Goal: Contribute content: Contribute content

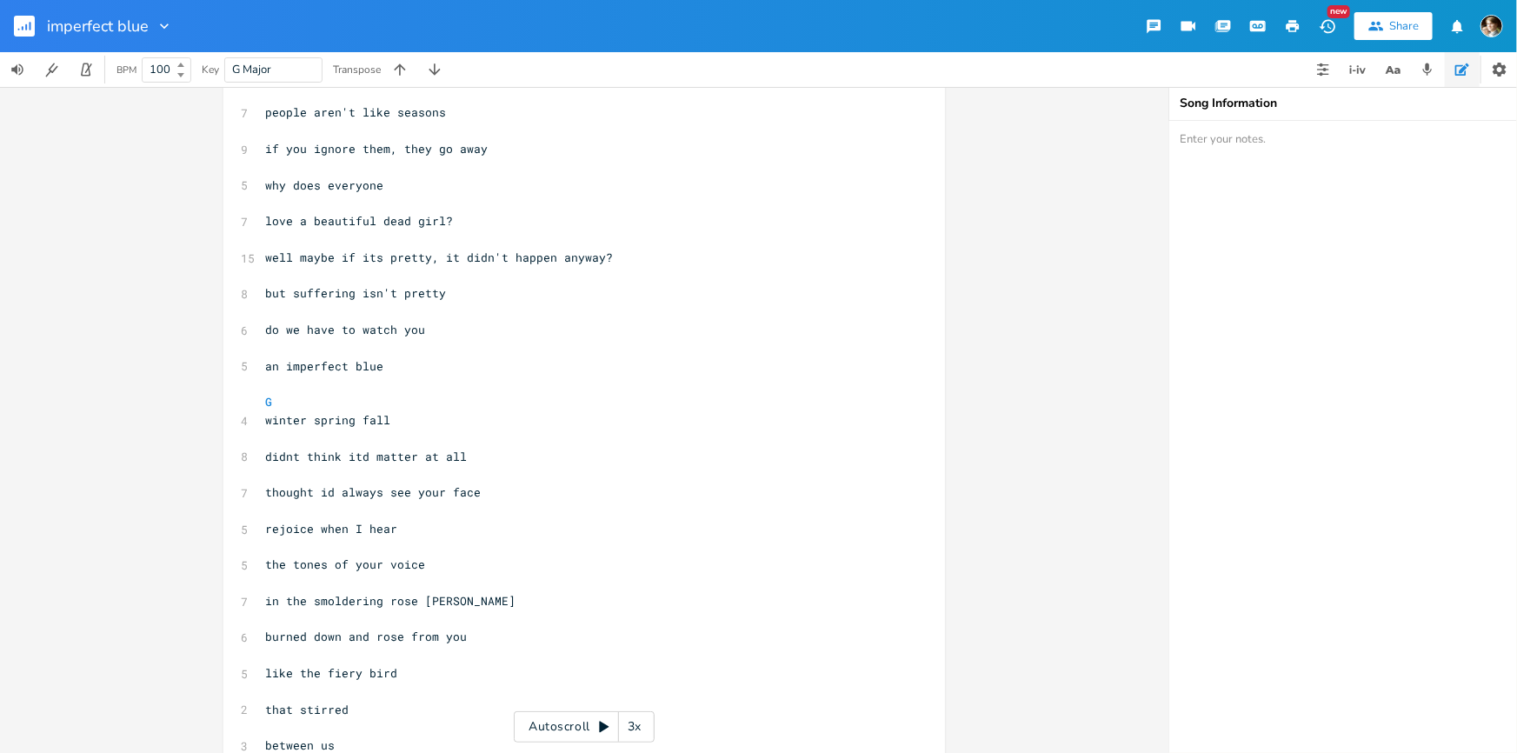
scroll to position [328, 0]
click at [508, 325] on pre "do we have to watch you" at bounding box center [576, 329] width 628 height 18
click at [490, 385] on pre "​" at bounding box center [576, 383] width 628 height 18
click at [502, 309] on pre "​" at bounding box center [576, 311] width 628 height 18
click at [477, 341] on pre "​" at bounding box center [576, 347] width 628 height 18
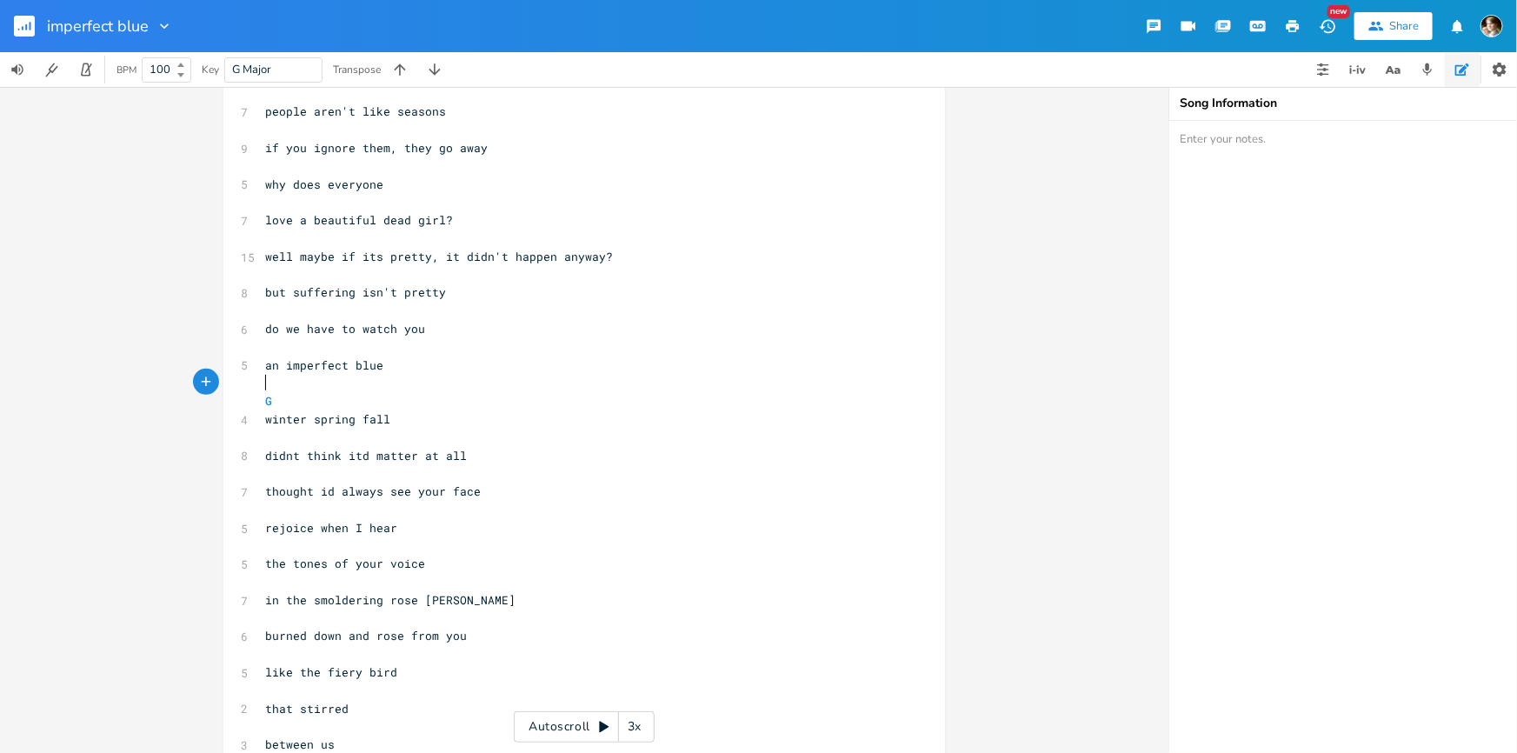
click at [451, 381] on pre "​" at bounding box center [576, 383] width 628 height 18
click at [503, 307] on pre "​" at bounding box center [576, 311] width 628 height 18
click at [472, 335] on pre "do we have to watch you" at bounding box center [576, 329] width 628 height 18
click at [490, 294] on pre "but suffering isn't pretty" at bounding box center [576, 292] width 628 height 18
click at [452, 345] on pre "​" at bounding box center [576, 347] width 628 height 18
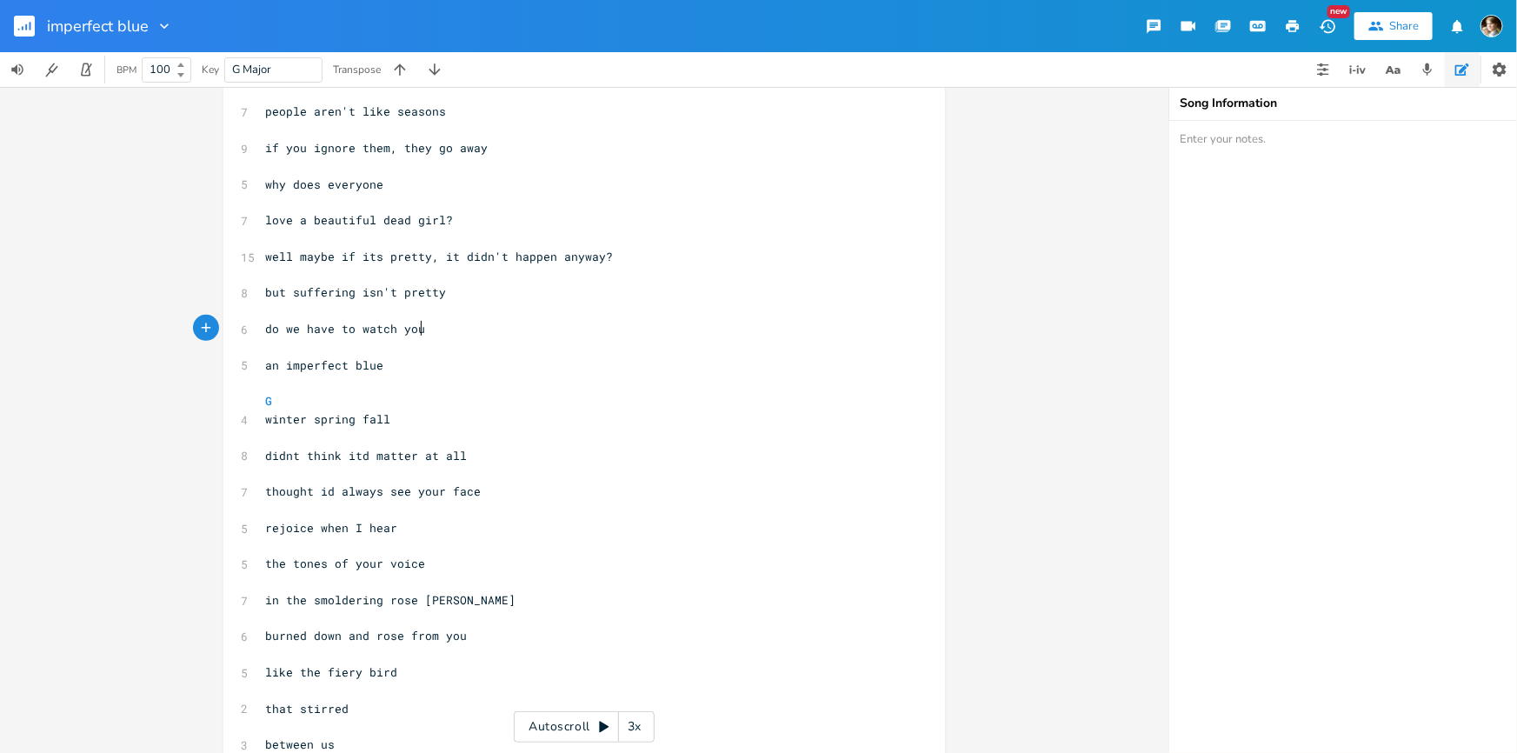
click at [469, 326] on pre "do we have to watch you" at bounding box center [576, 329] width 628 height 18
click at [434, 368] on pre "an imperfect blue" at bounding box center [576, 365] width 628 height 18
click at [265, 327] on span "do we have to watch you" at bounding box center [345, 329] width 160 height 16
click at [448, 290] on pre "but suffering isn't pretty" at bounding box center [576, 292] width 628 height 18
click at [267, 324] on span "do we have to watch you" at bounding box center [345, 329] width 160 height 16
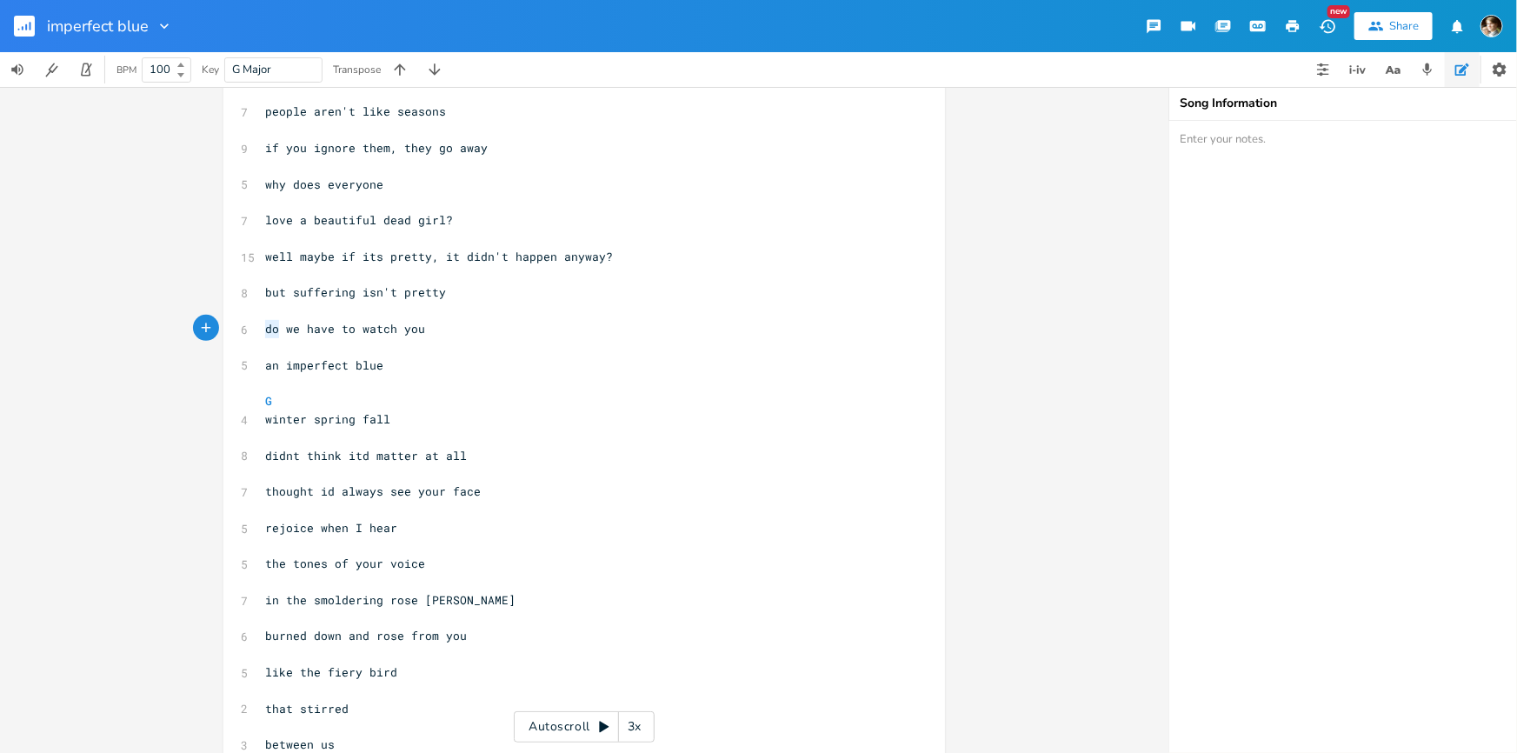
click at [267, 324] on span "do we have to watch you" at bounding box center [345, 329] width 160 height 16
type textarea "a"
type textarea "but"
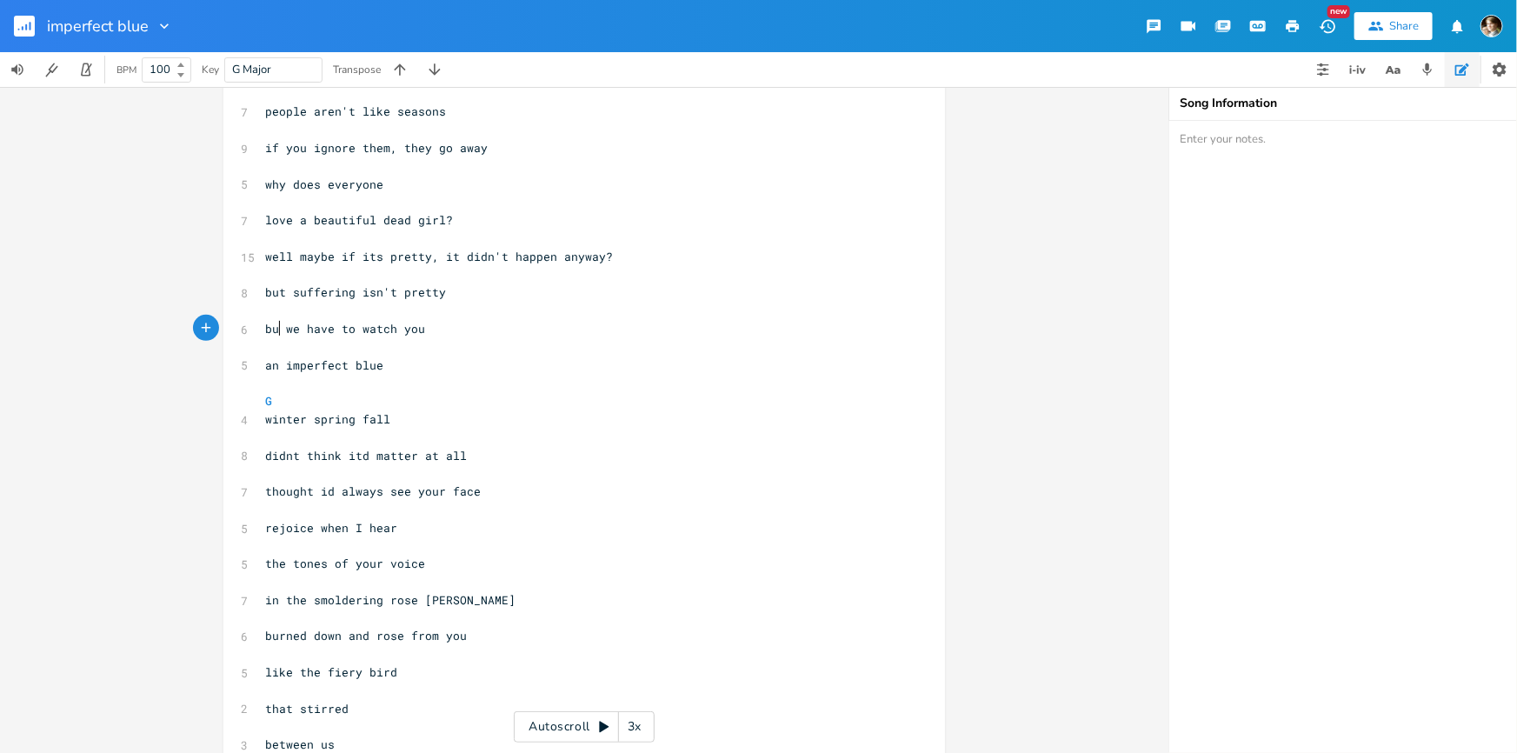
type textarea "but"
type textarea "our"
click at [448, 355] on pre "​" at bounding box center [576, 347] width 628 height 18
click at [416, 326] on span "but we have to watch you" at bounding box center [348, 329] width 167 height 16
click at [408, 351] on pre "​" at bounding box center [576, 347] width 628 height 18
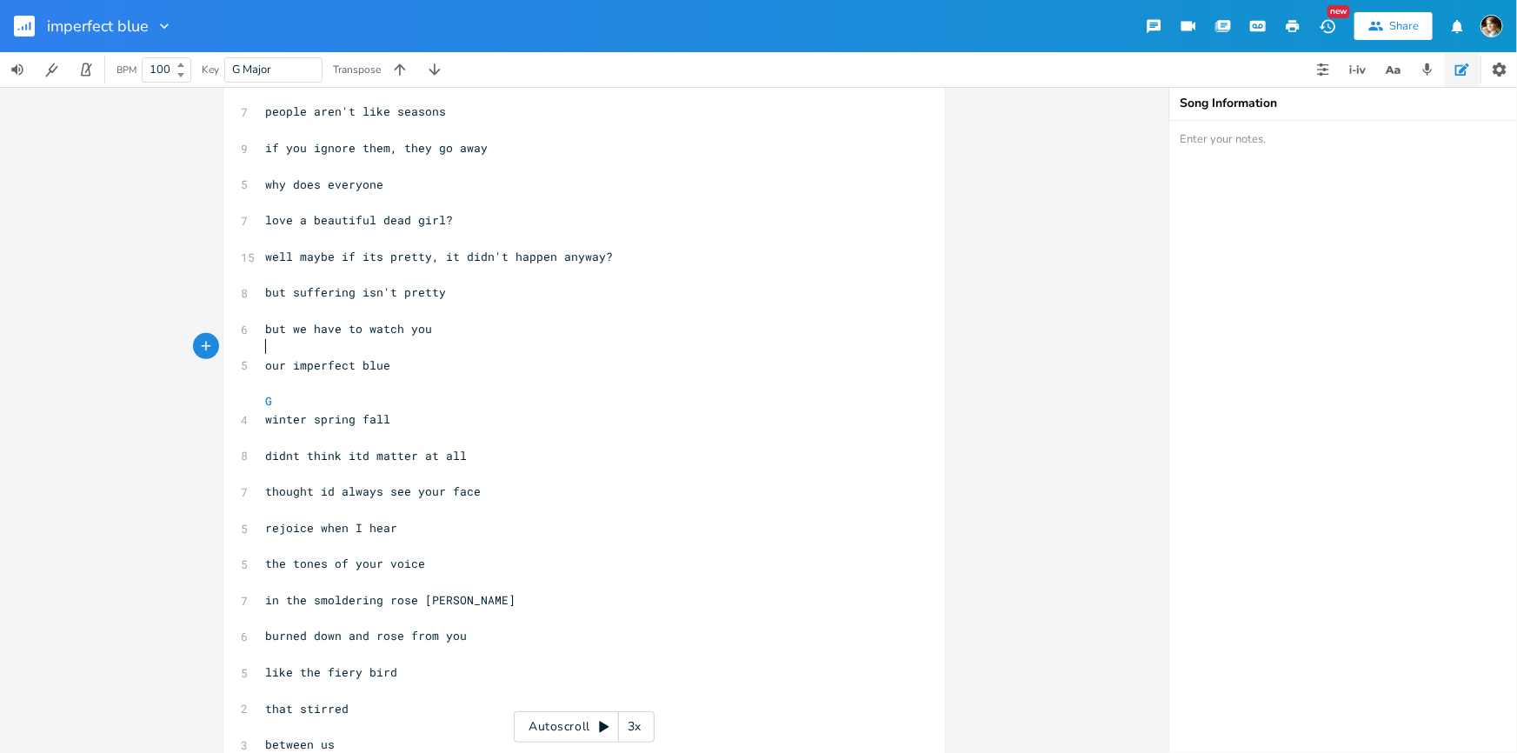
click at [415, 328] on span "but we have to watch you" at bounding box center [348, 329] width 167 height 16
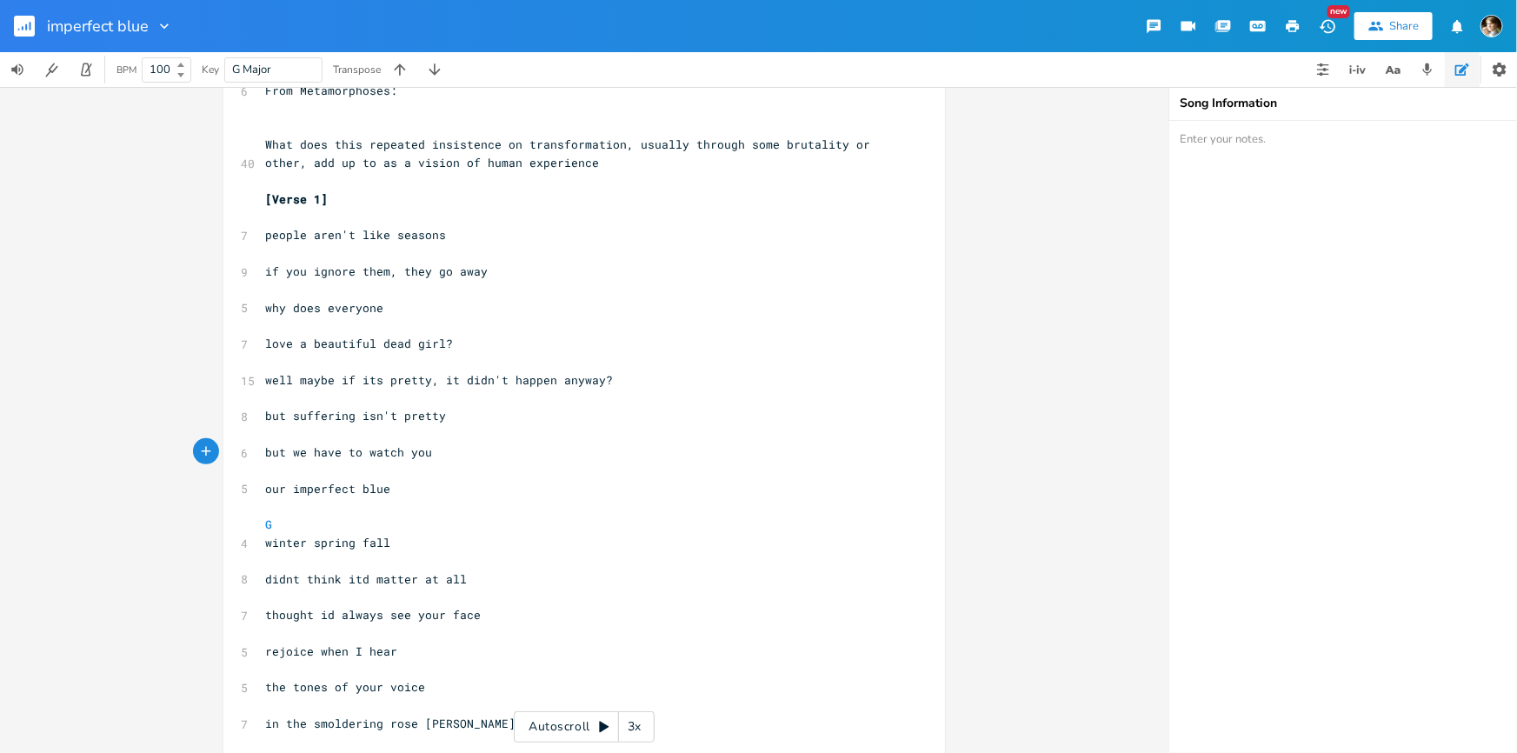
scroll to position [170, 0]
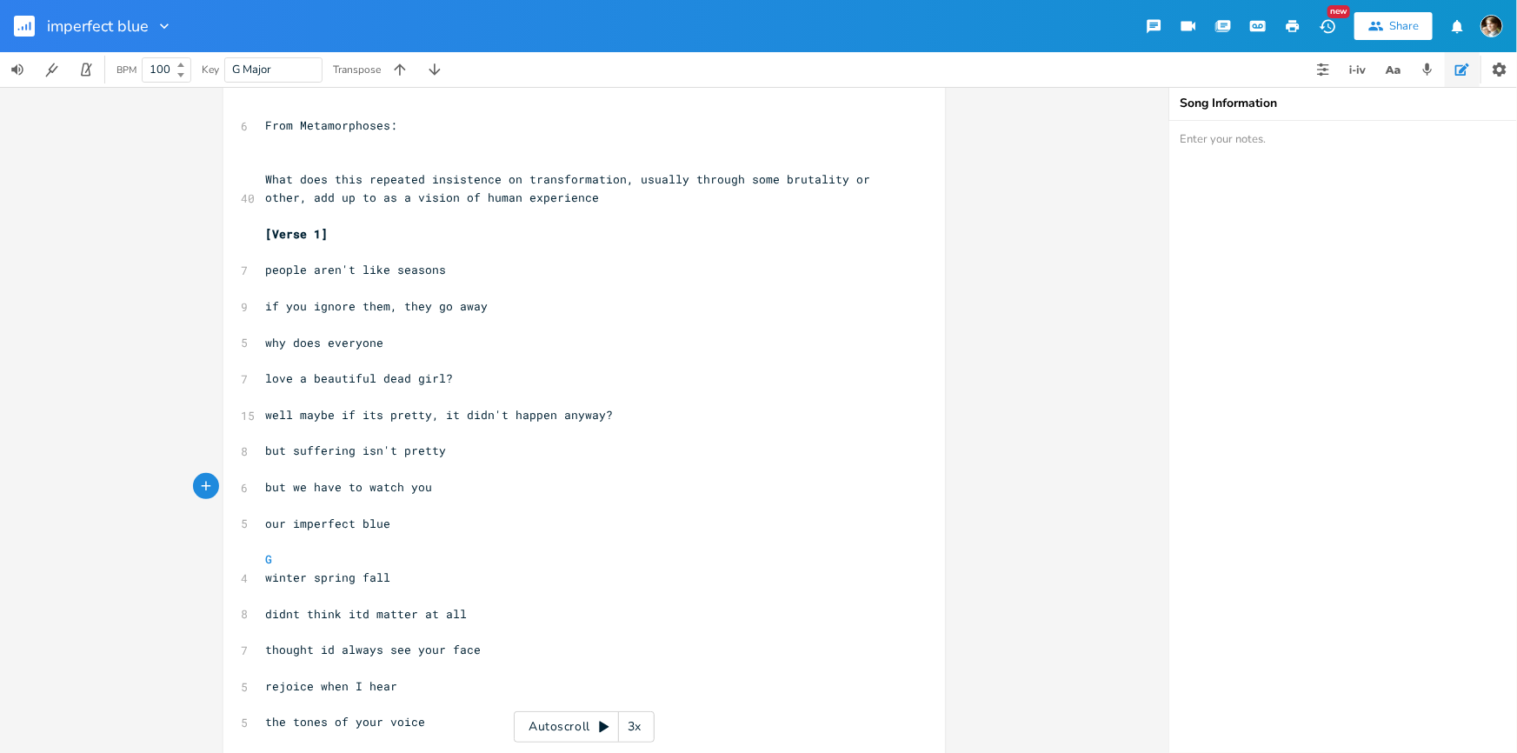
click at [442, 509] on pre "​" at bounding box center [576, 505] width 628 height 18
click at [402, 519] on pre "our imperfect blue" at bounding box center [576, 524] width 628 height 18
click at [283, 523] on span "our imperfect blue" at bounding box center [327, 523] width 125 height 16
drag, startPoint x: 328, startPoint y: 516, endPoint x: 348, endPoint y: 521, distance: 20.5
click at [328, 515] on span "our imperfect blue" at bounding box center [327, 523] width 125 height 16
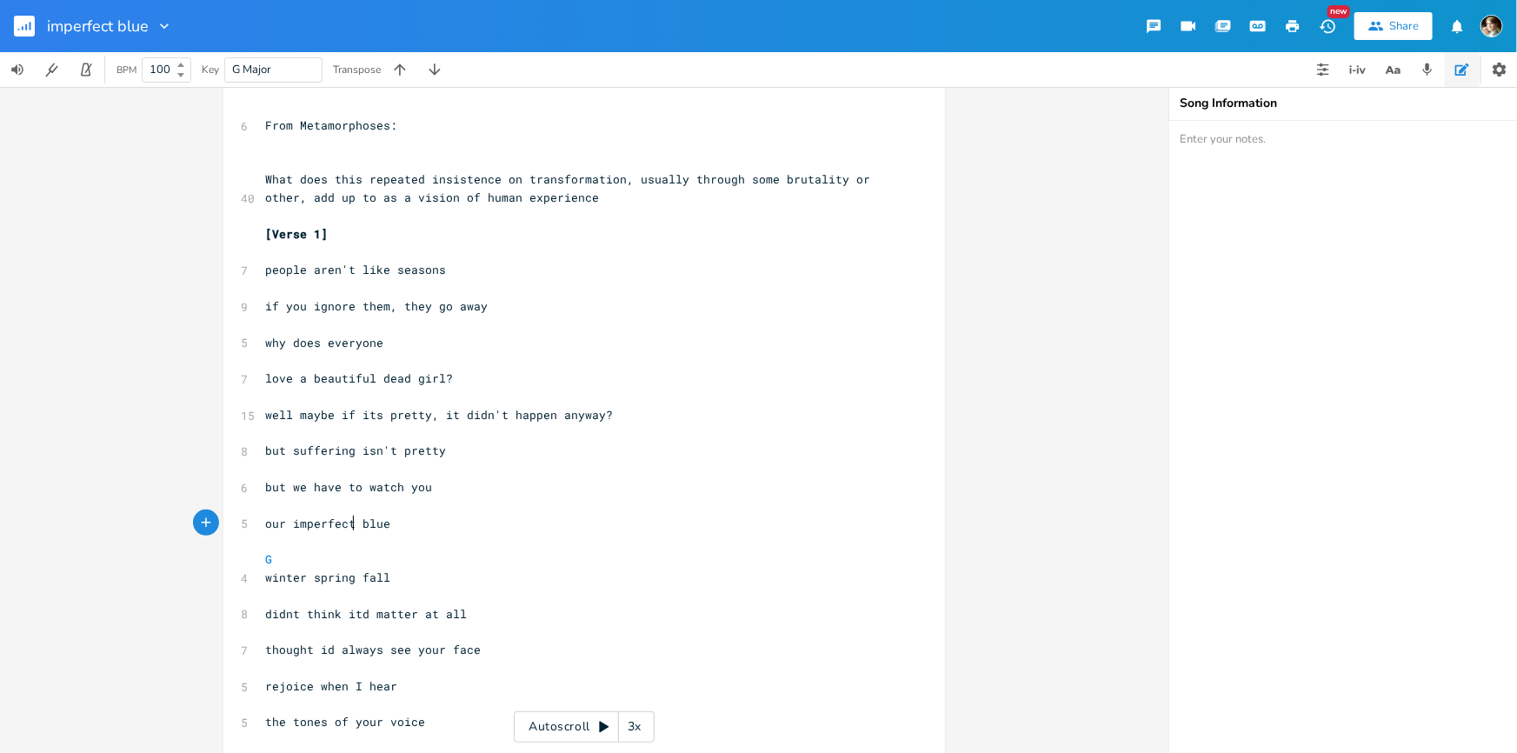
click at [347, 516] on span "our imperfect blue" at bounding box center [327, 523] width 125 height 16
click at [424, 302] on span "if you ignore them, they go away" at bounding box center [376, 306] width 223 height 16
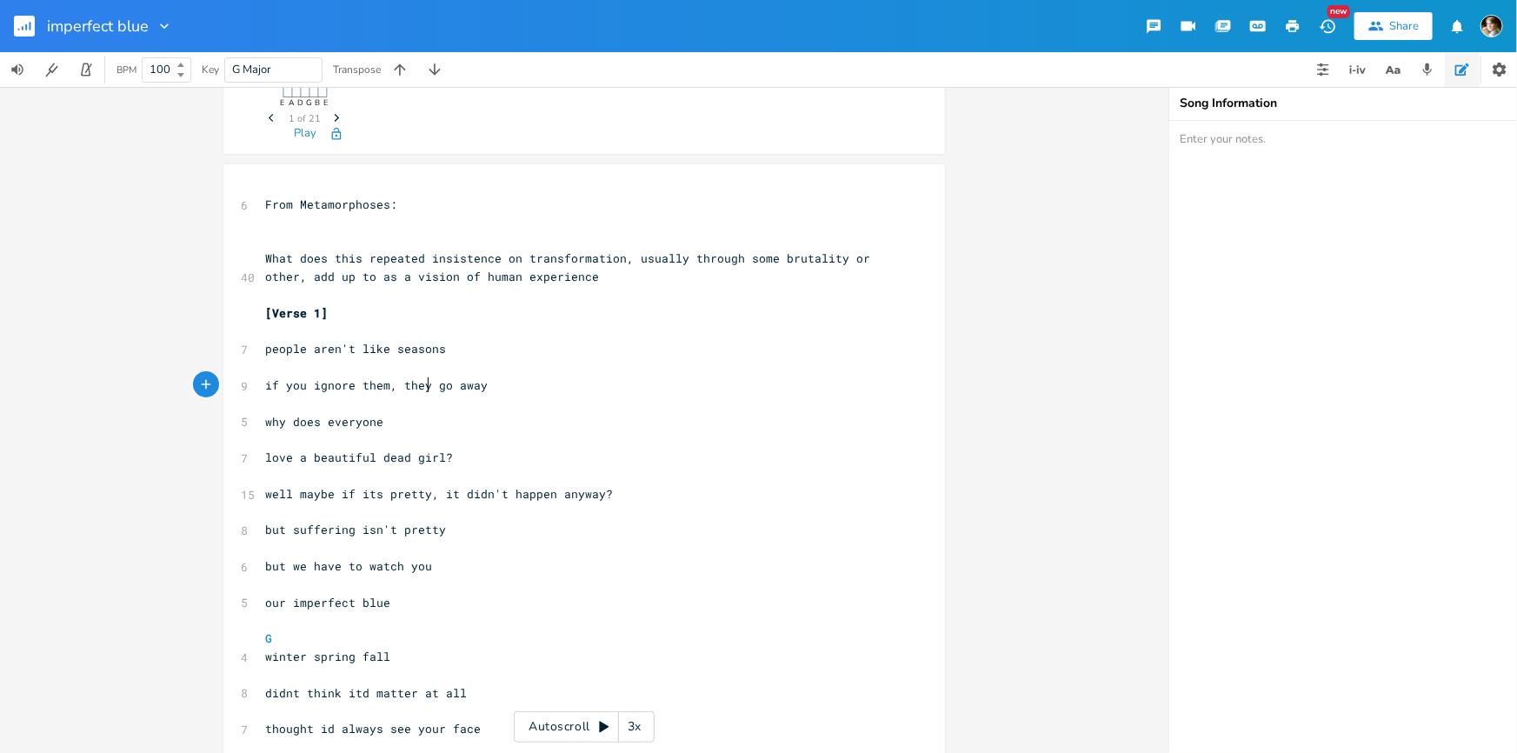
scroll to position [0, 0]
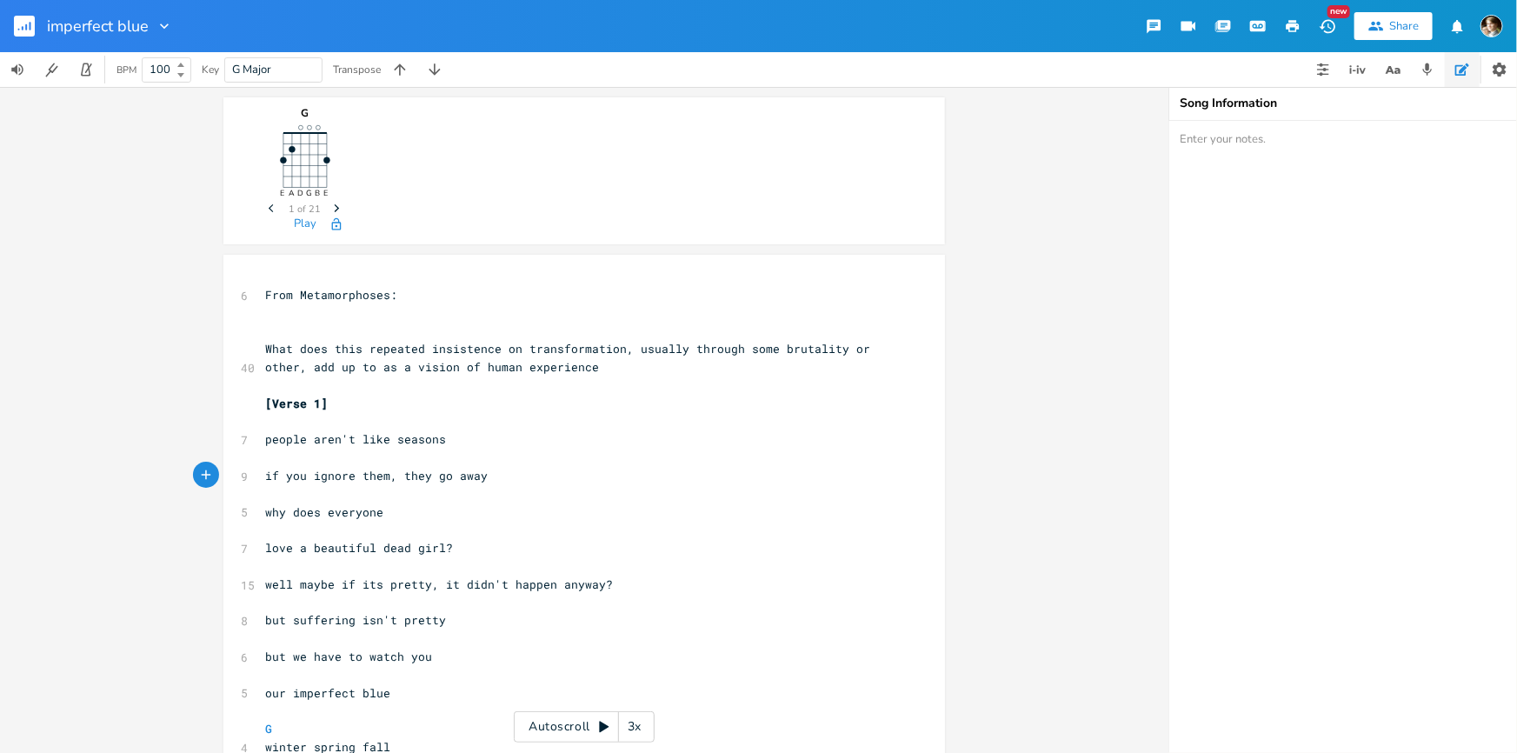
click at [380, 319] on pre "​" at bounding box center [576, 313] width 628 height 18
click at [425, 332] on pre "​" at bounding box center [576, 331] width 628 height 18
type textarea "What"
drag, startPoint x: 295, startPoint y: 348, endPoint x: 248, endPoint y: 348, distance: 46.9
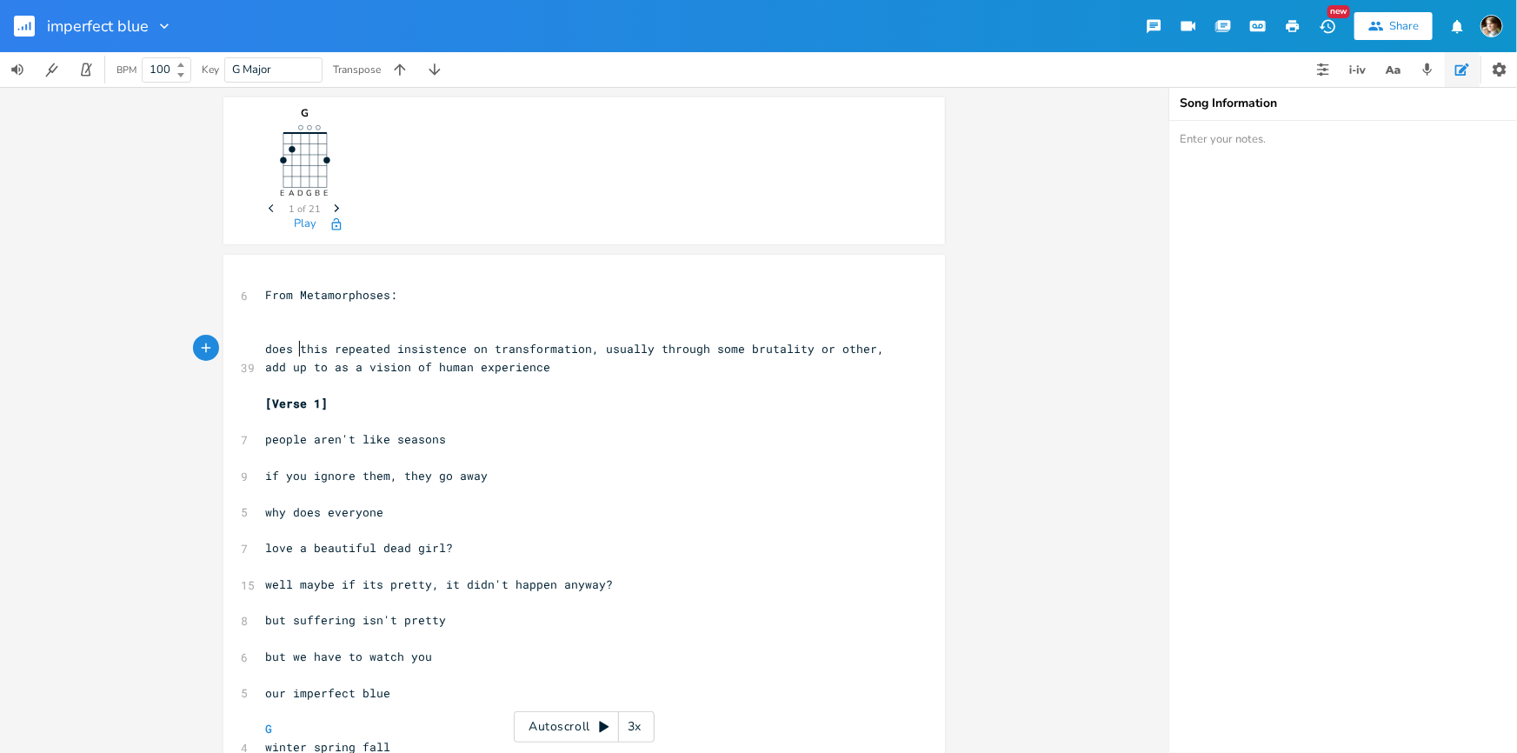
click at [295, 344] on span "does this repeated insistence on transformation, usually through some brutality…" at bounding box center [578, 358] width 626 height 34
click at [858, 347] on span "this repeated insistence on transformation, usually through some brutality or o…" at bounding box center [574, 358] width 619 height 34
type textarea "s"
drag, startPoint x: 579, startPoint y: 339, endPoint x: 568, endPoint y: 344, distance: 12.4
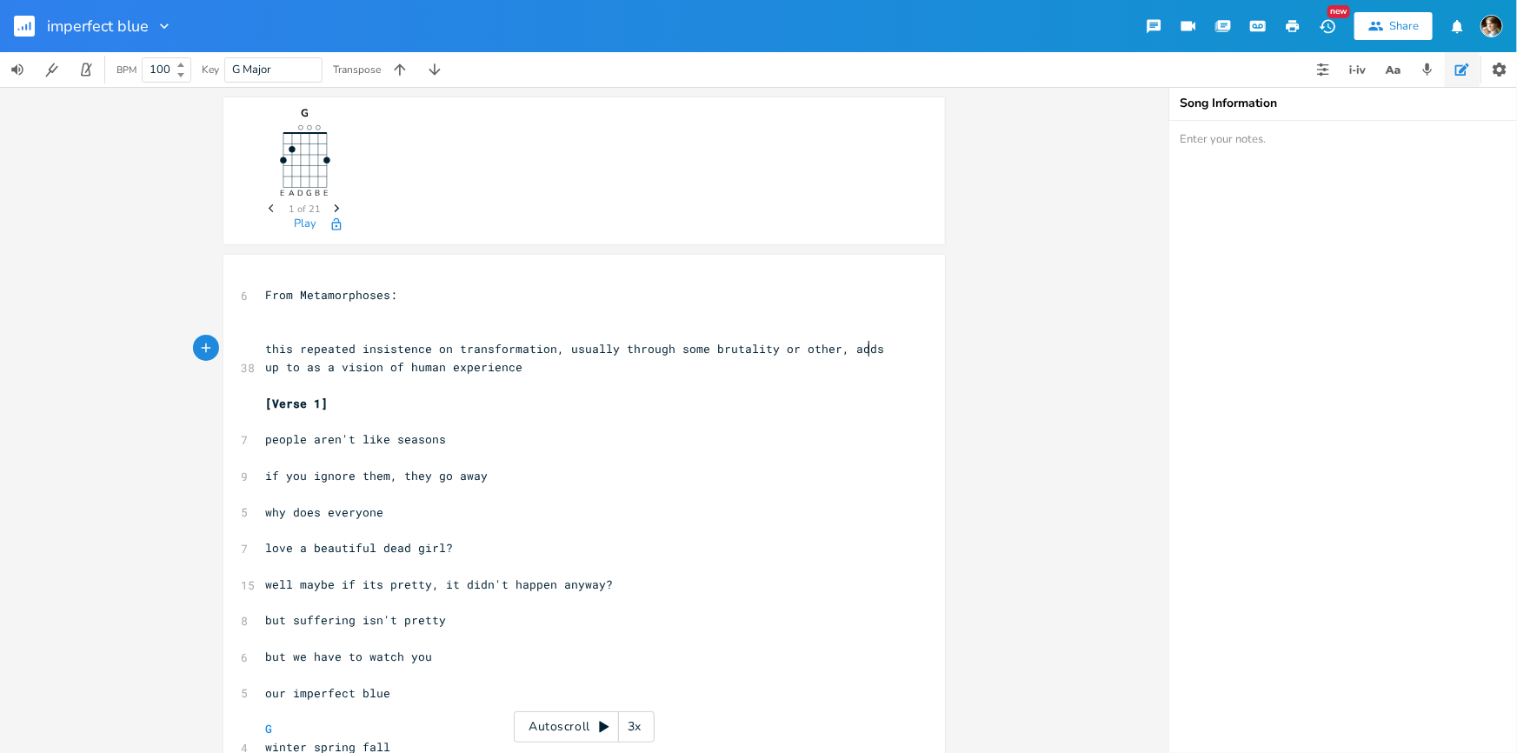
click at [578, 340] on pre "this repeated insistence on transformation, usually through some brutality or o…" at bounding box center [576, 358] width 628 height 37
click at [556, 350] on span "this repeated insistence on transformation, usually through some brutality or o…" at bounding box center [578, 358] width 626 height 34
drag, startPoint x: 260, startPoint y: 348, endPoint x: 294, endPoint y: 361, distance: 36.3
click at [265, 349] on span "this repeated insistence on transformation, usually through some brutality or o…" at bounding box center [578, 358] width 626 height 34
type textarea "what does"
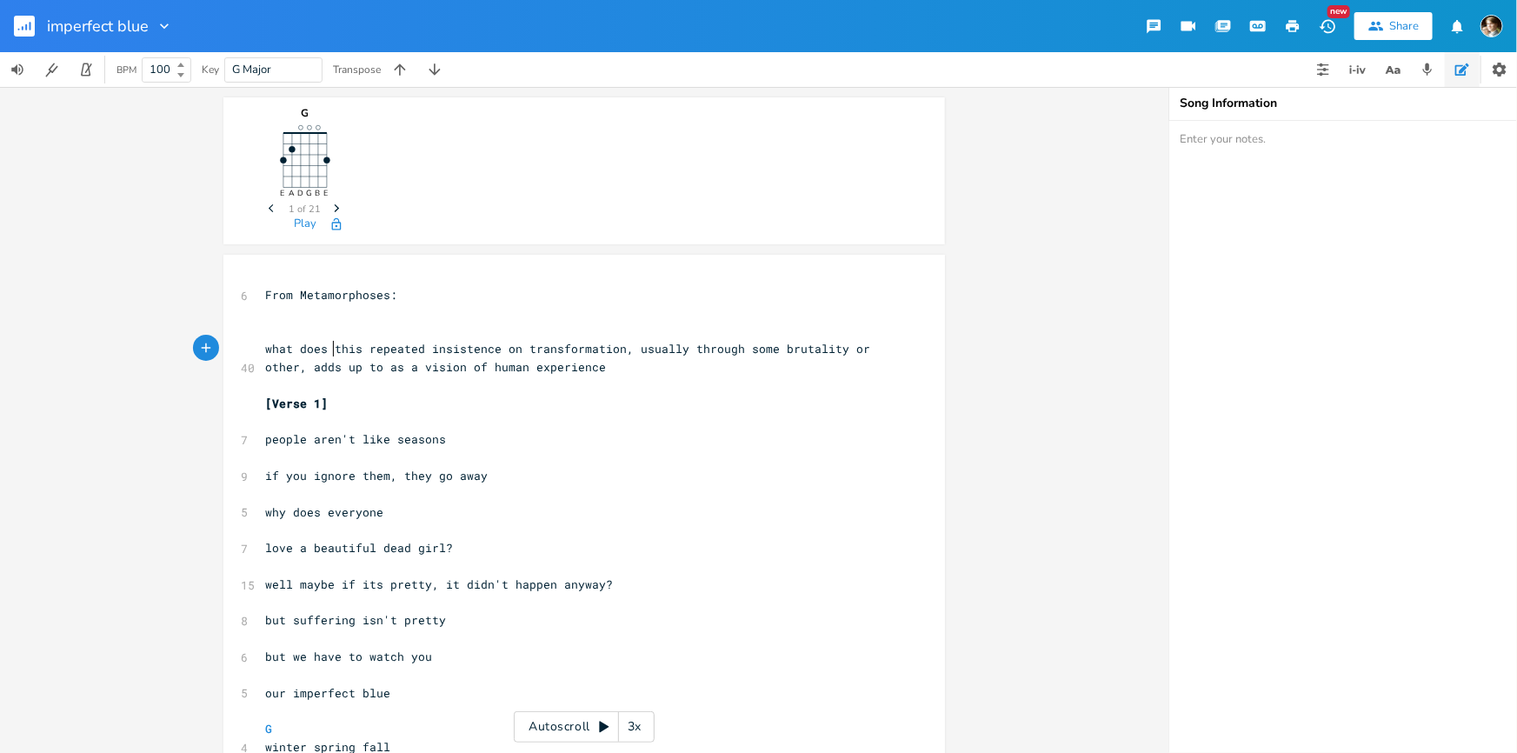
scroll to position [0, 56]
click at [617, 351] on span "what does this repeated insistence on transformation, usually through some brut…" at bounding box center [571, 358] width 612 height 34
click at [536, 365] on span "usually through some brutality or other, adds up to as a vision of human experi…" at bounding box center [553, 367] width 577 height 16
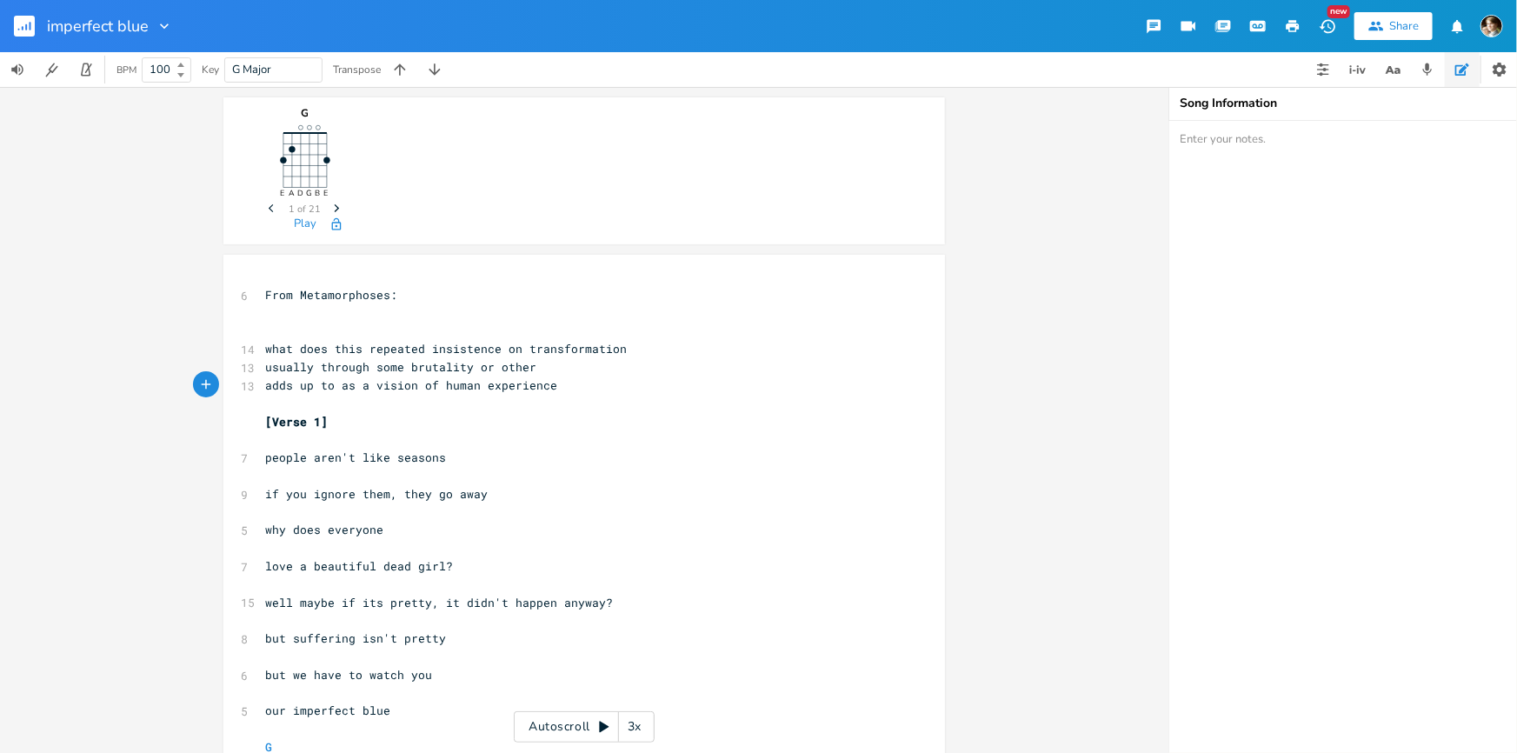
click at [284, 381] on span "adds up to as a vision of human experience" at bounding box center [411, 385] width 292 height 16
click at [582, 378] on pre "add up to as a vision of human experience" at bounding box center [576, 385] width 628 height 18
type textarea "\"
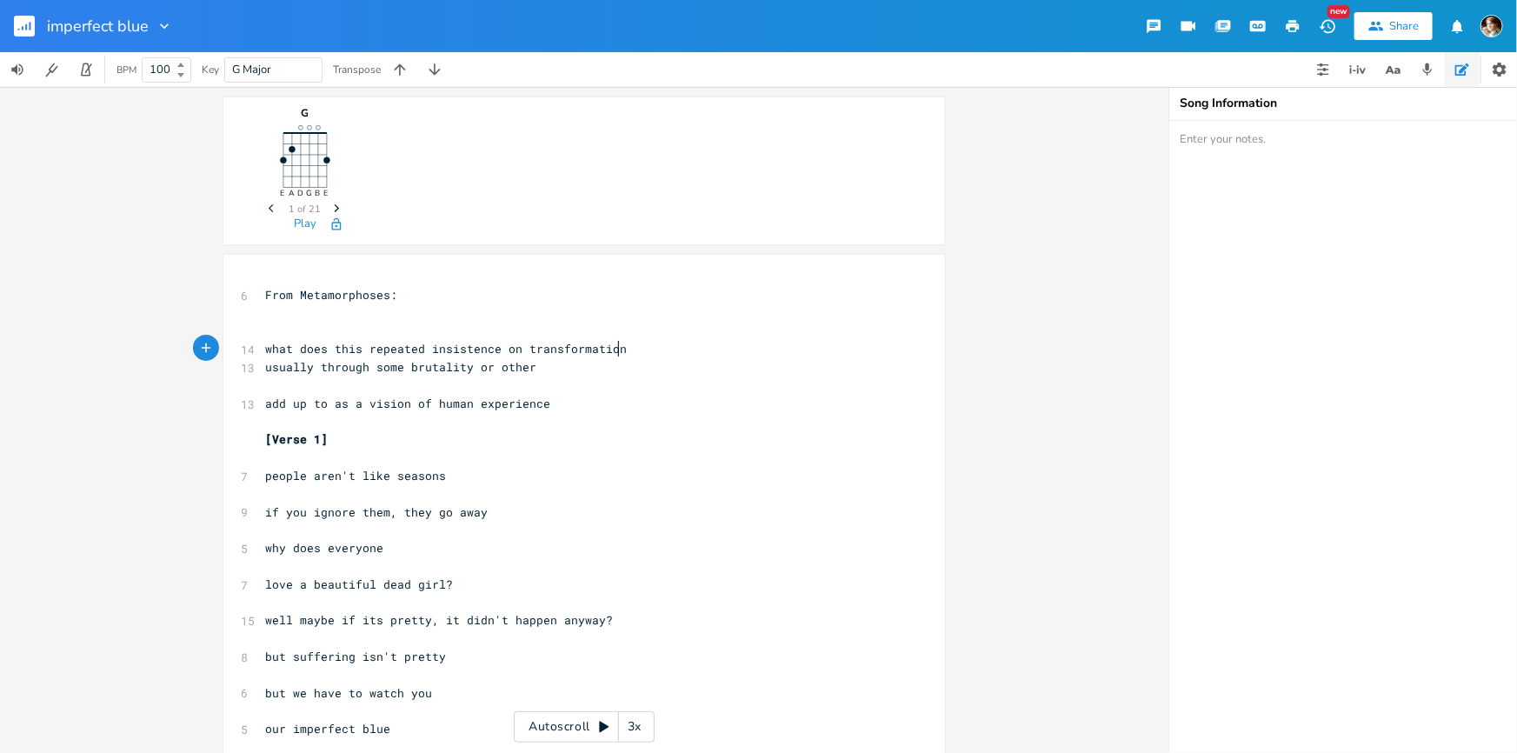
click at [639, 342] on pre "what does this repeated insistence on transformation" at bounding box center [576, 349] width 628 height 18
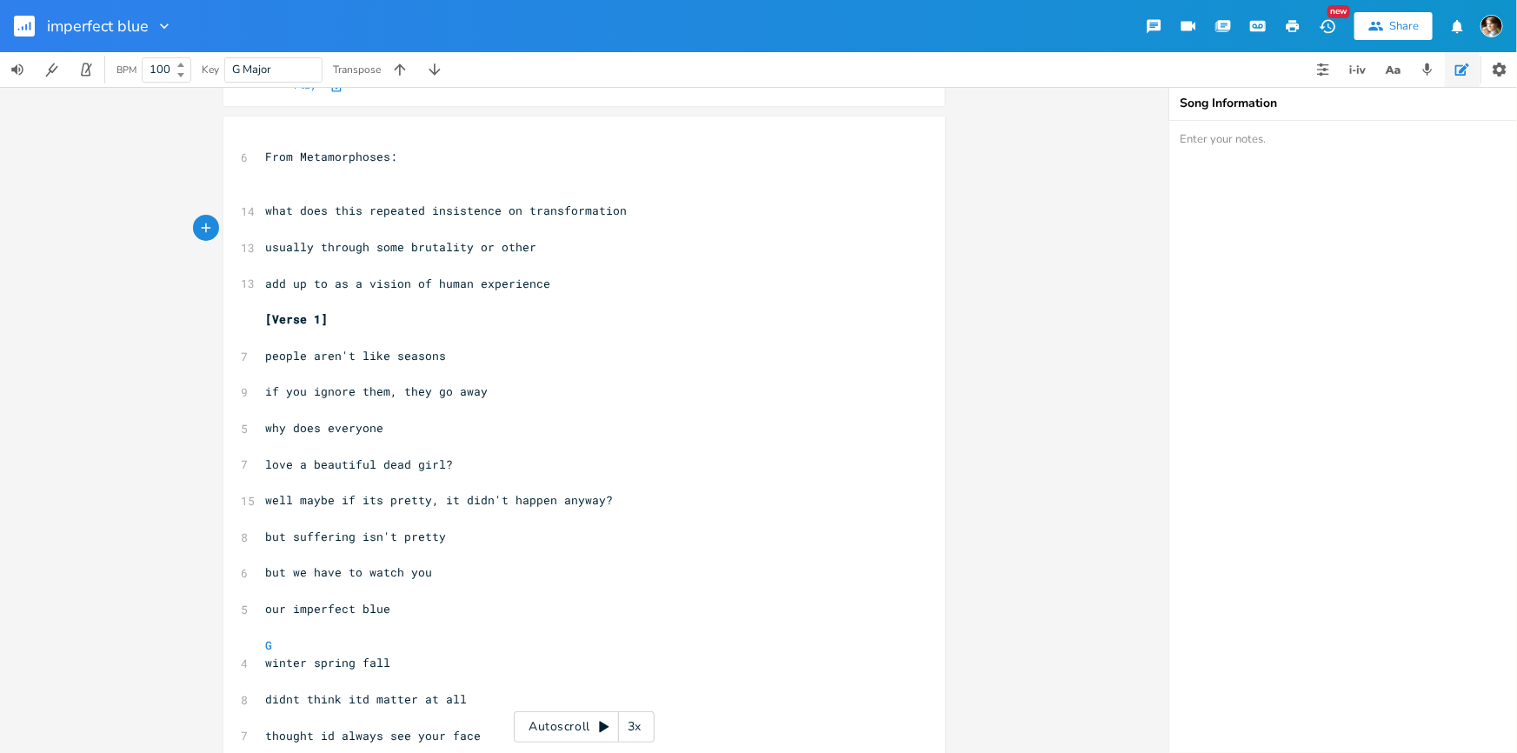
scroll to position [236, 0]
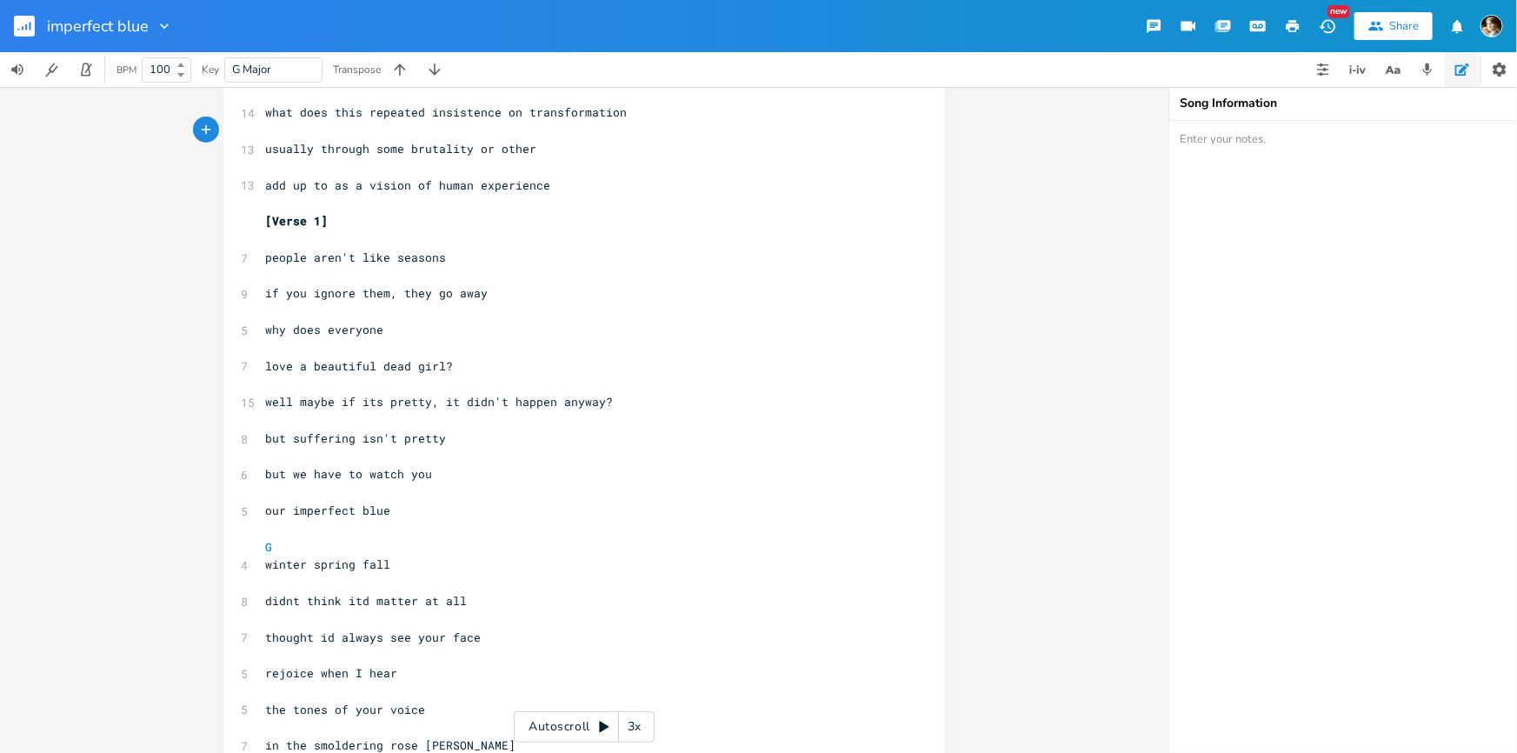
click at [283, 544] on pre "G" at bounding box center [576, 547] width 628 height 18
click at [306, 530] on pre "​" at bounding box center [576, 529] width 628 height 18
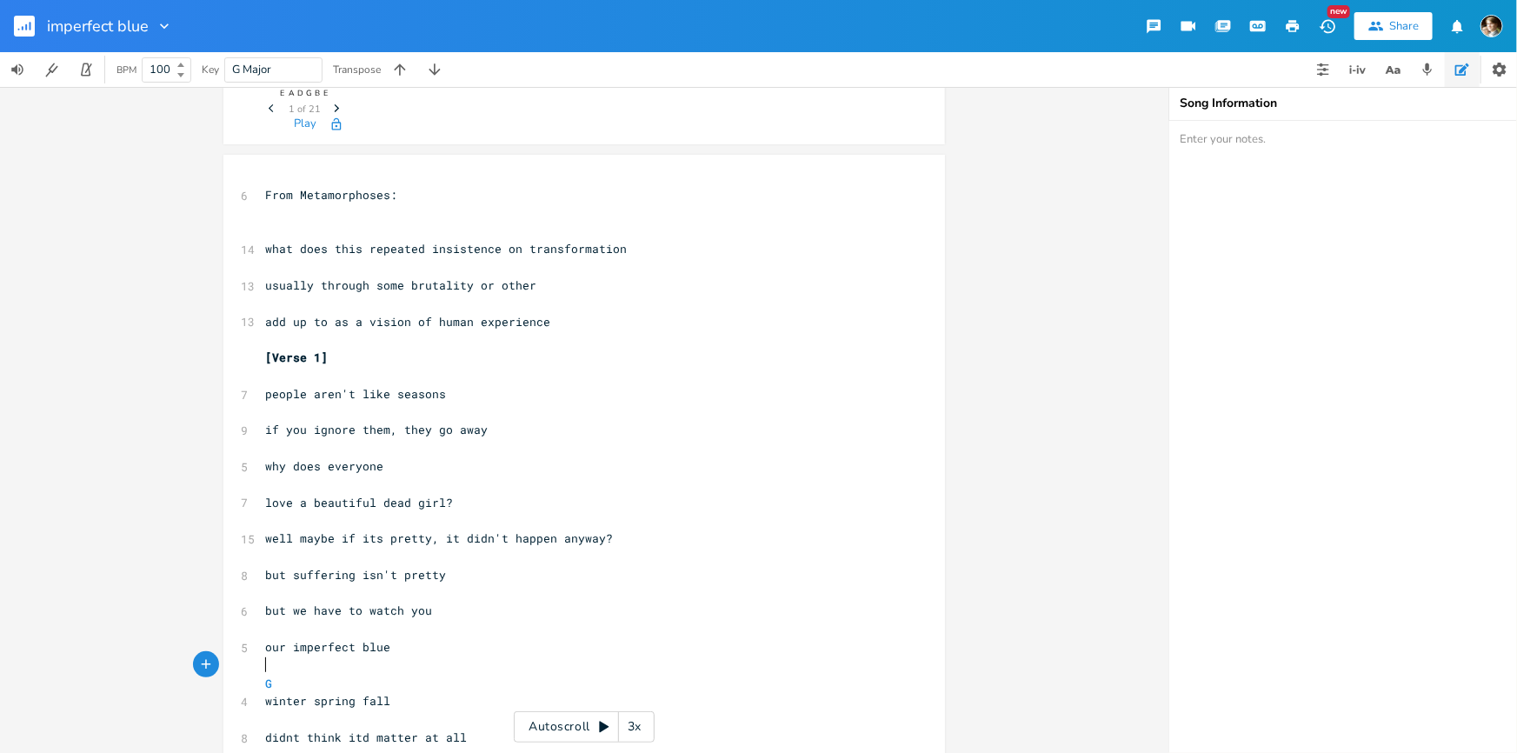
scroll to position [0, 0]
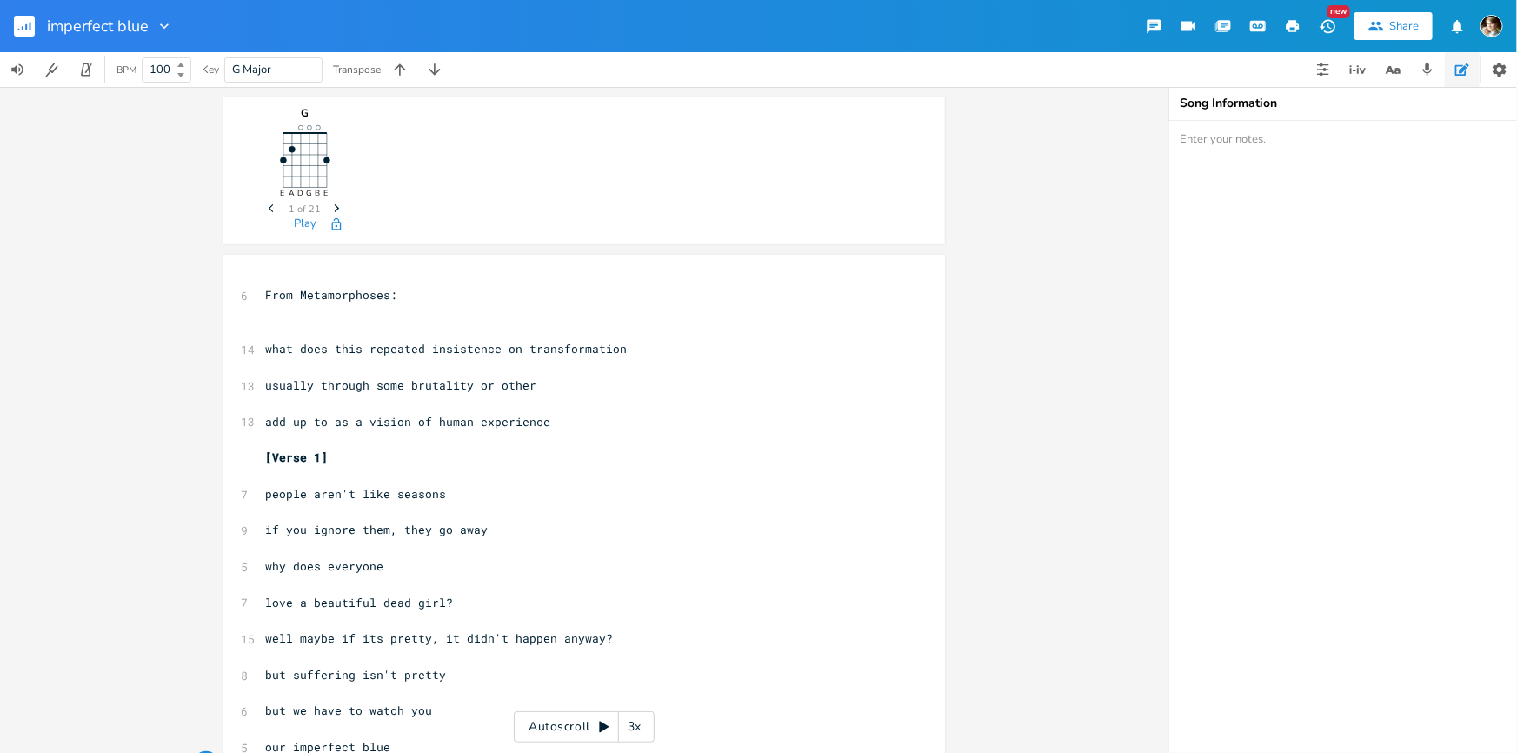
click at [345, 444] on pre "​" at bounding box center [576, 439] width 628 height 18
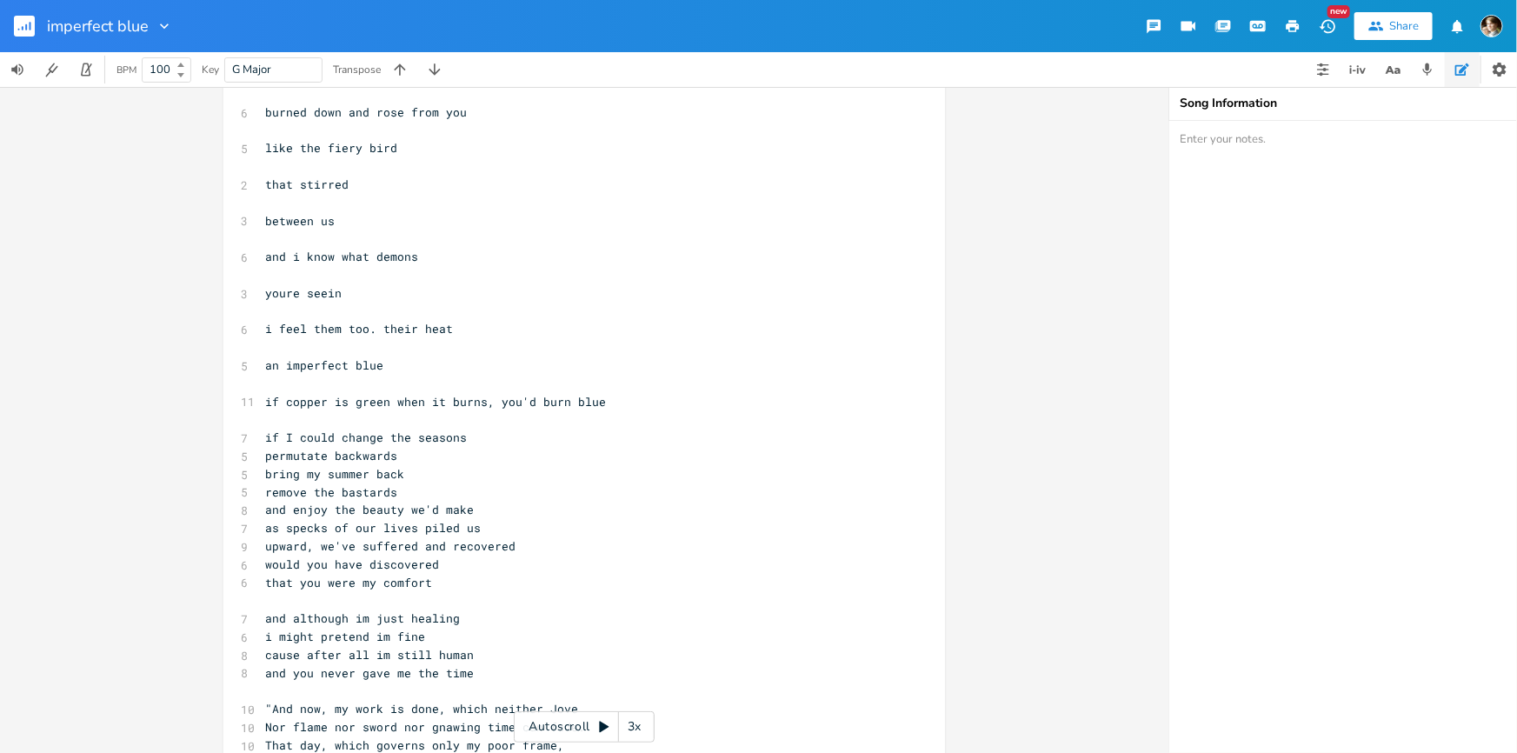
scroll to position [1014, 0]
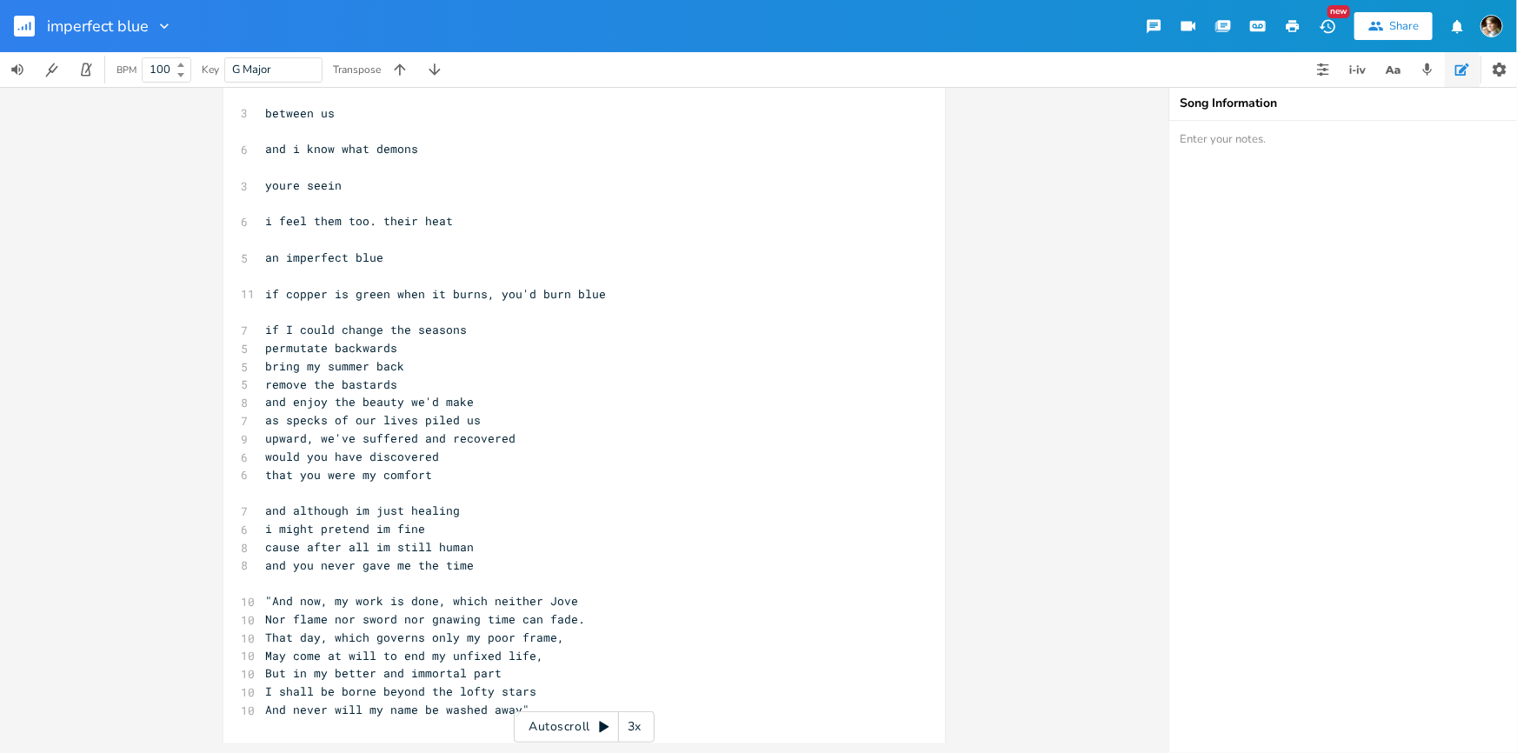
click at [397, 297] on span "if copper is green when it burns, you'd burn blue" at bounding box center [435, 294] width 341 height 16
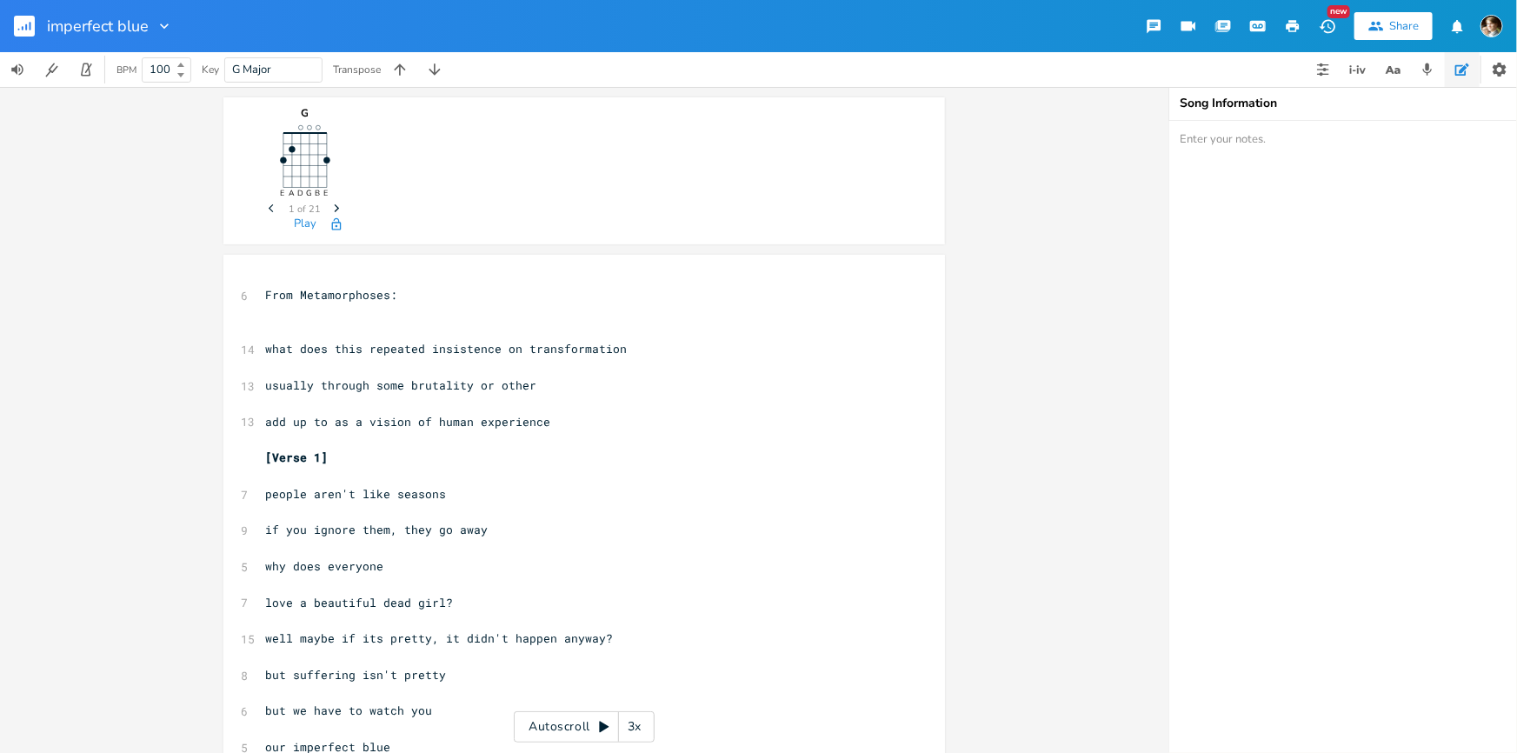
scroll to position [0, 0]
click at [24, 31] on rect "button" at bounding box center [24, 26] width 21 height 21
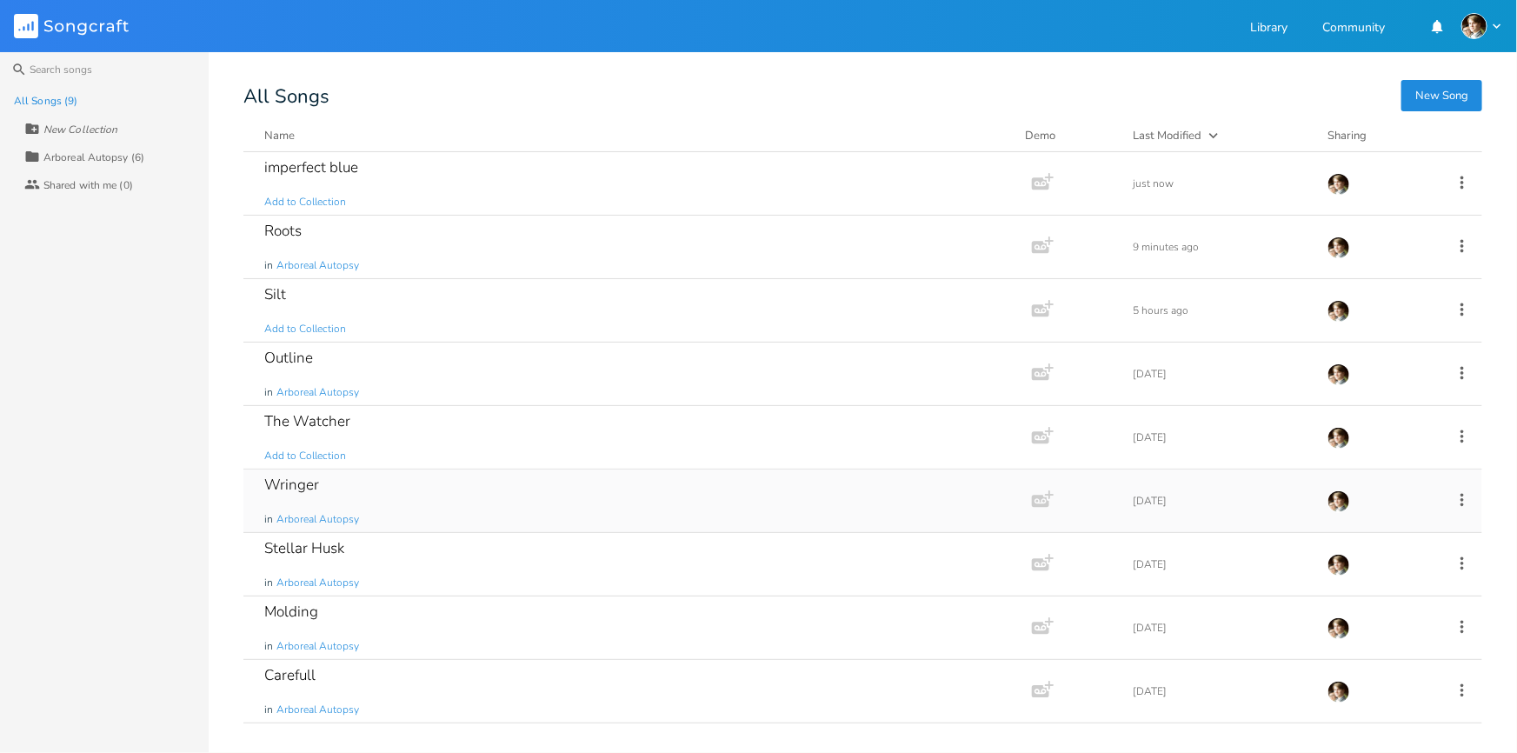
click at [370, 472] on div "Wringer in Arboreal Autopsy" at bounding box center [634, 500] width 740 height 63
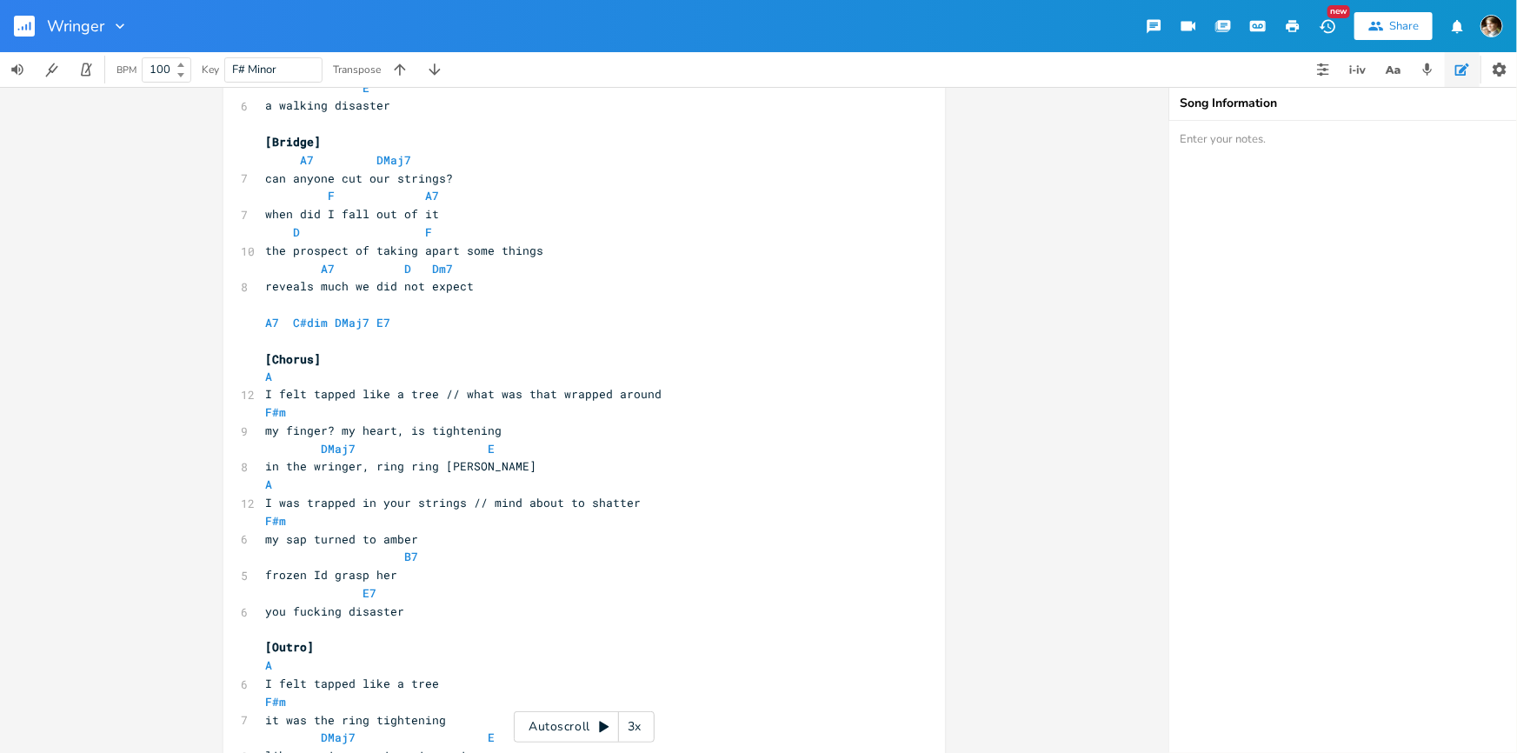
scroll to position [1333, 0]
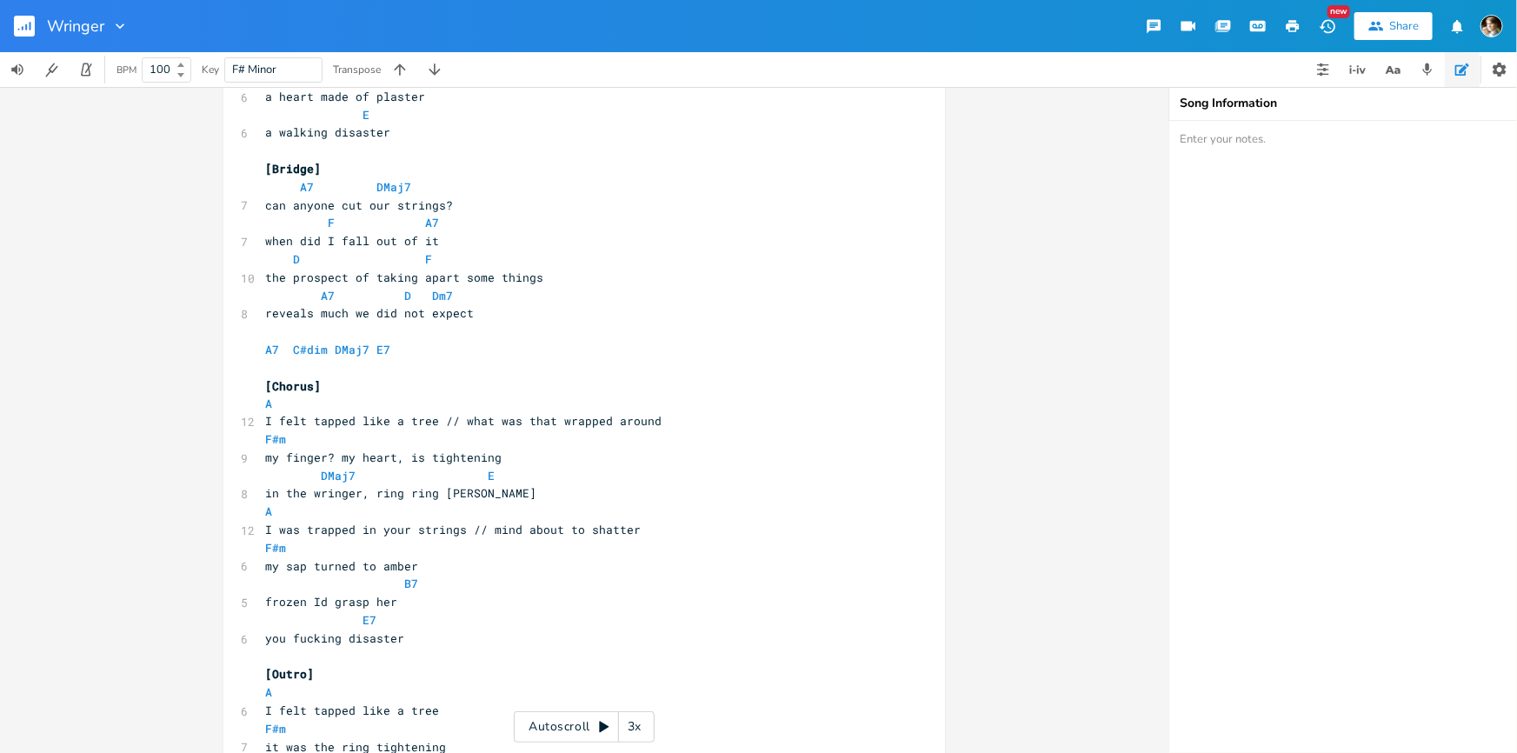
click at [320, 356] on div "​ [Intro] 11 What's the point of taking apart a body? ​ [Verse 1] 16 bars A C#d…" at bounding box center [576, 24] width 628 height 1862
click at [330, 363] on pre "​" at bounding box center [576, 368] width 628 height 18
click at [336, 338] on pre "​" at bounding box center [576, 331] width 628 height 18
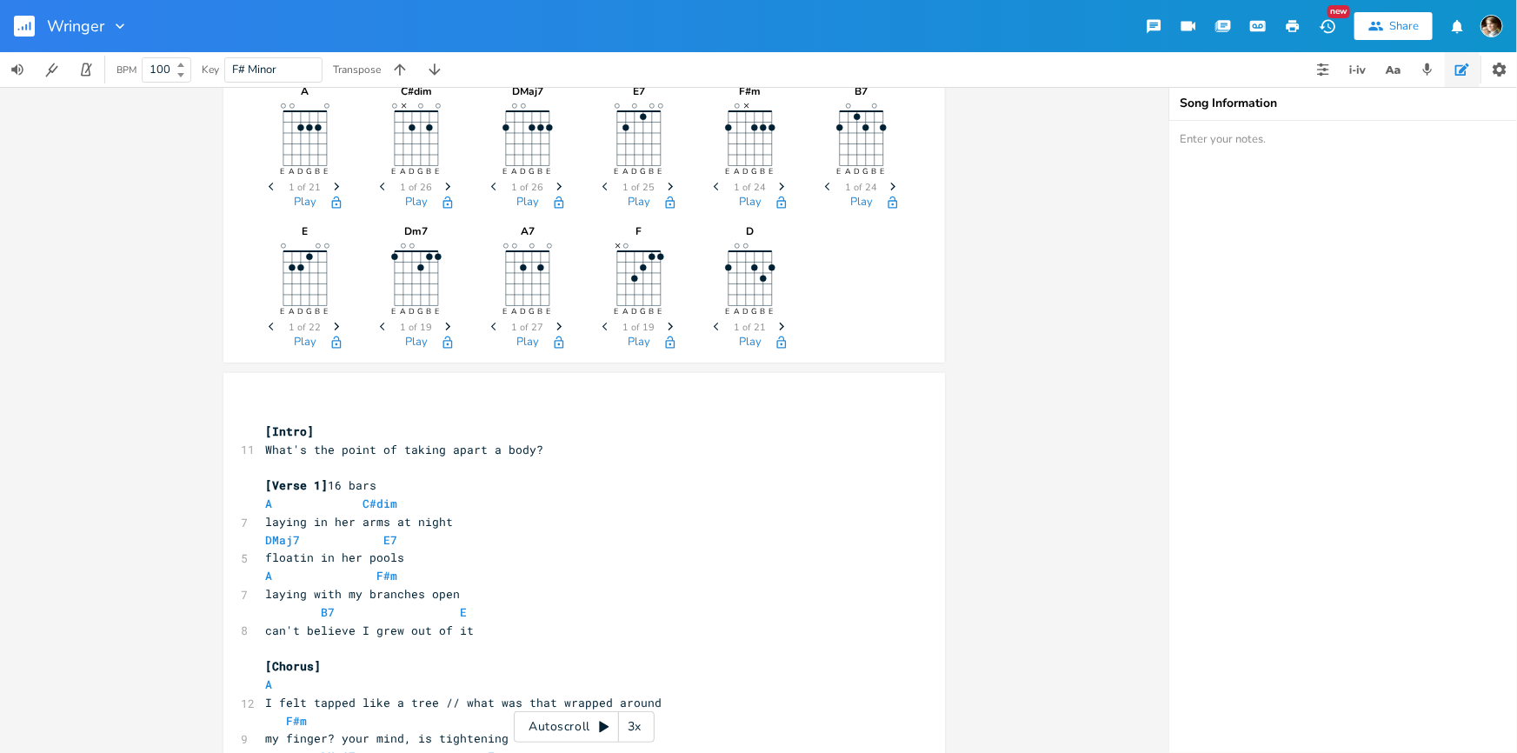
scroll to position [0, 0]
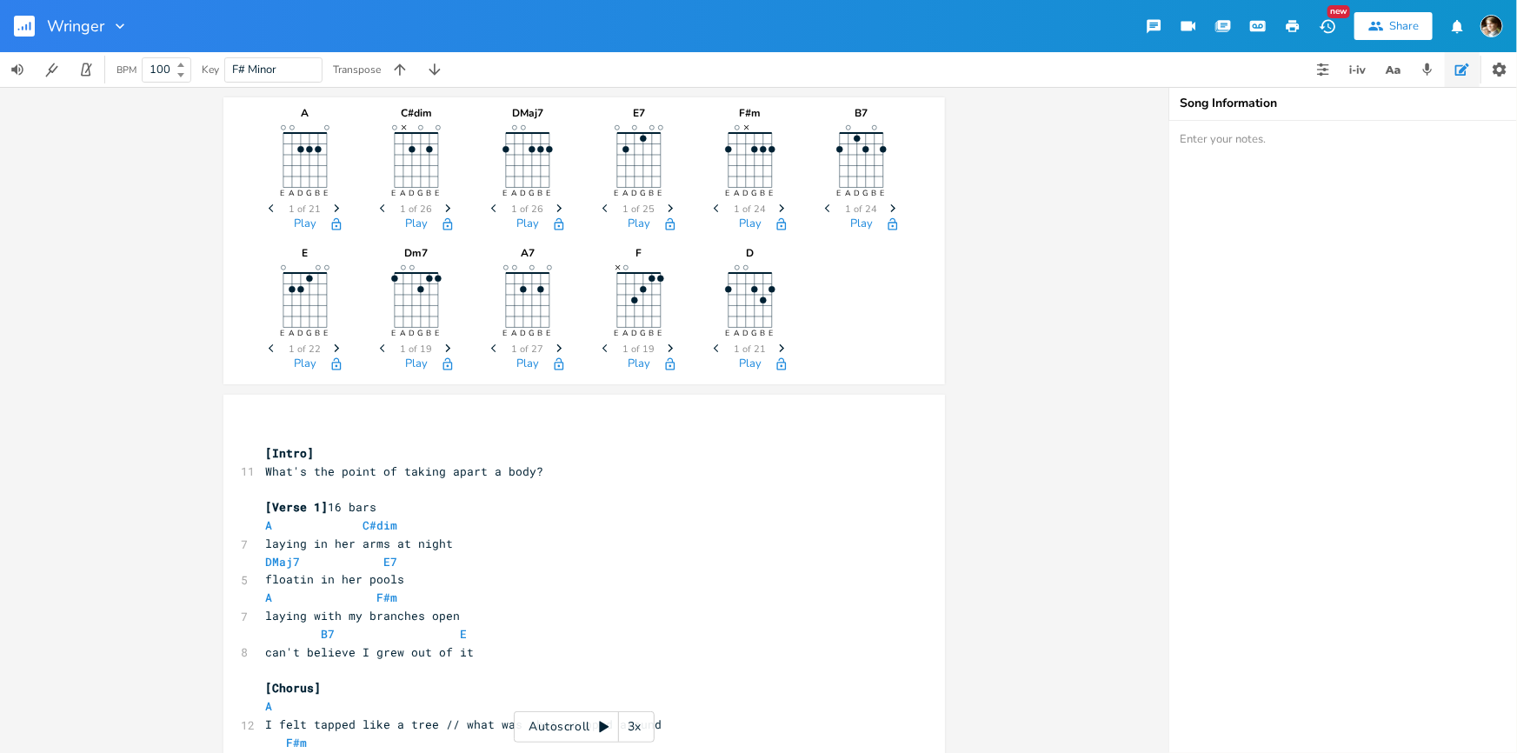
click at [307, 489] on pre "​" at bounding box center [576, 489] width 628 height 18
click at [277, 438] on pre "​" at bounding box center [576, 435] width 628 height 18
click at [276, 433] on pre "​" at bounding box center [576, 435] width 628 height 18
click at [262, 446] on pre "[Intro]" at bounding box center [576, 453] width 628 height 18
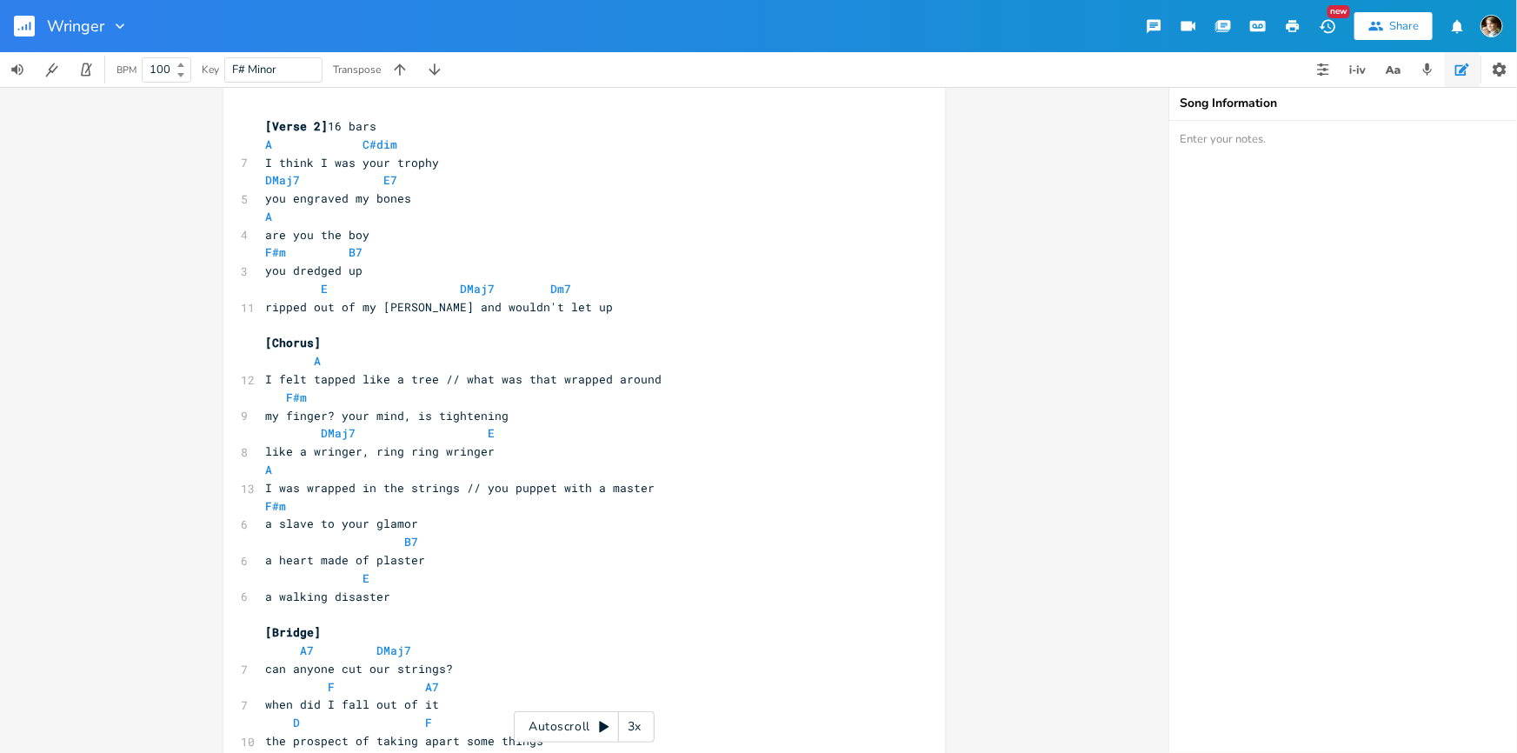
scroll to position [683, 0]
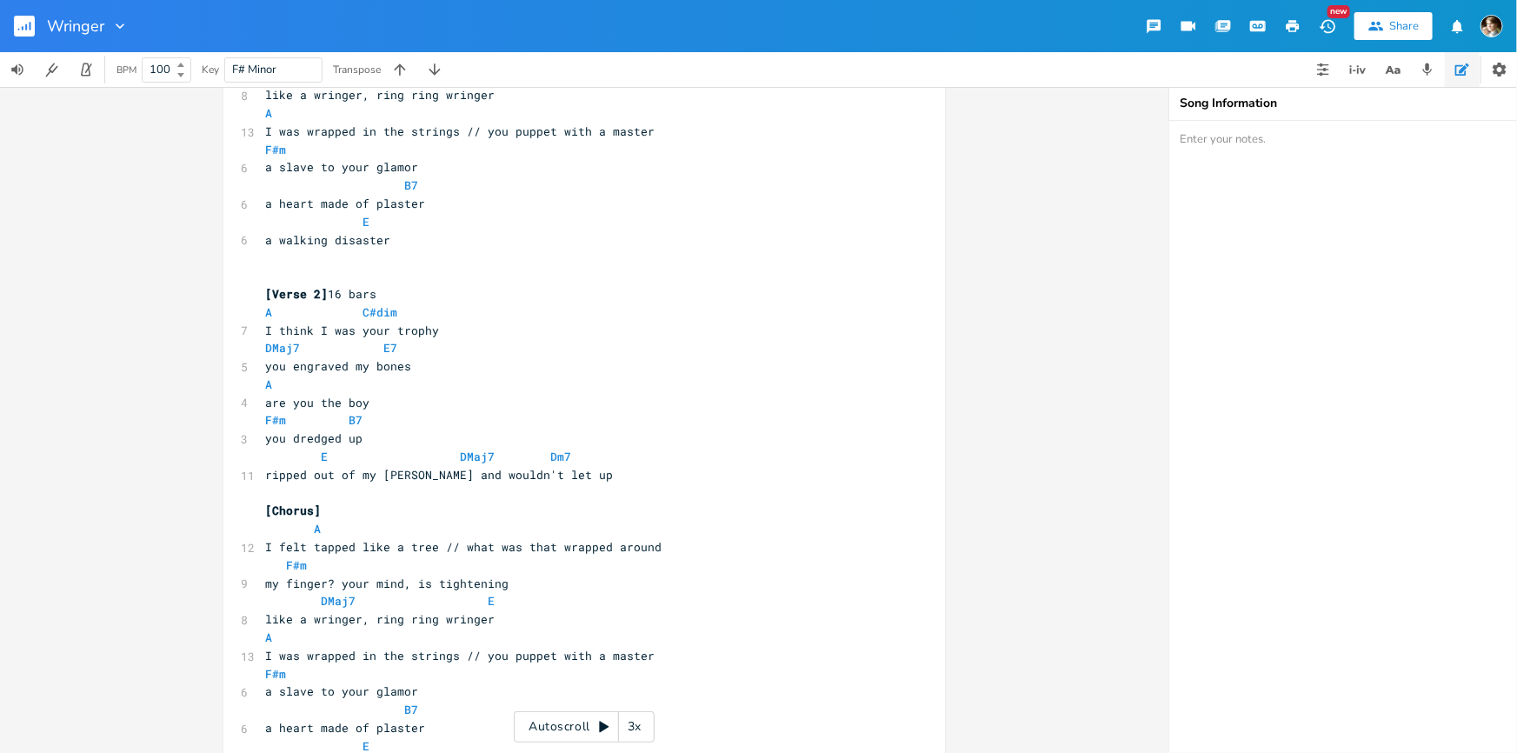
click at [30, 37] on button "button" at bounding box center [31, 26] width 35 height 42
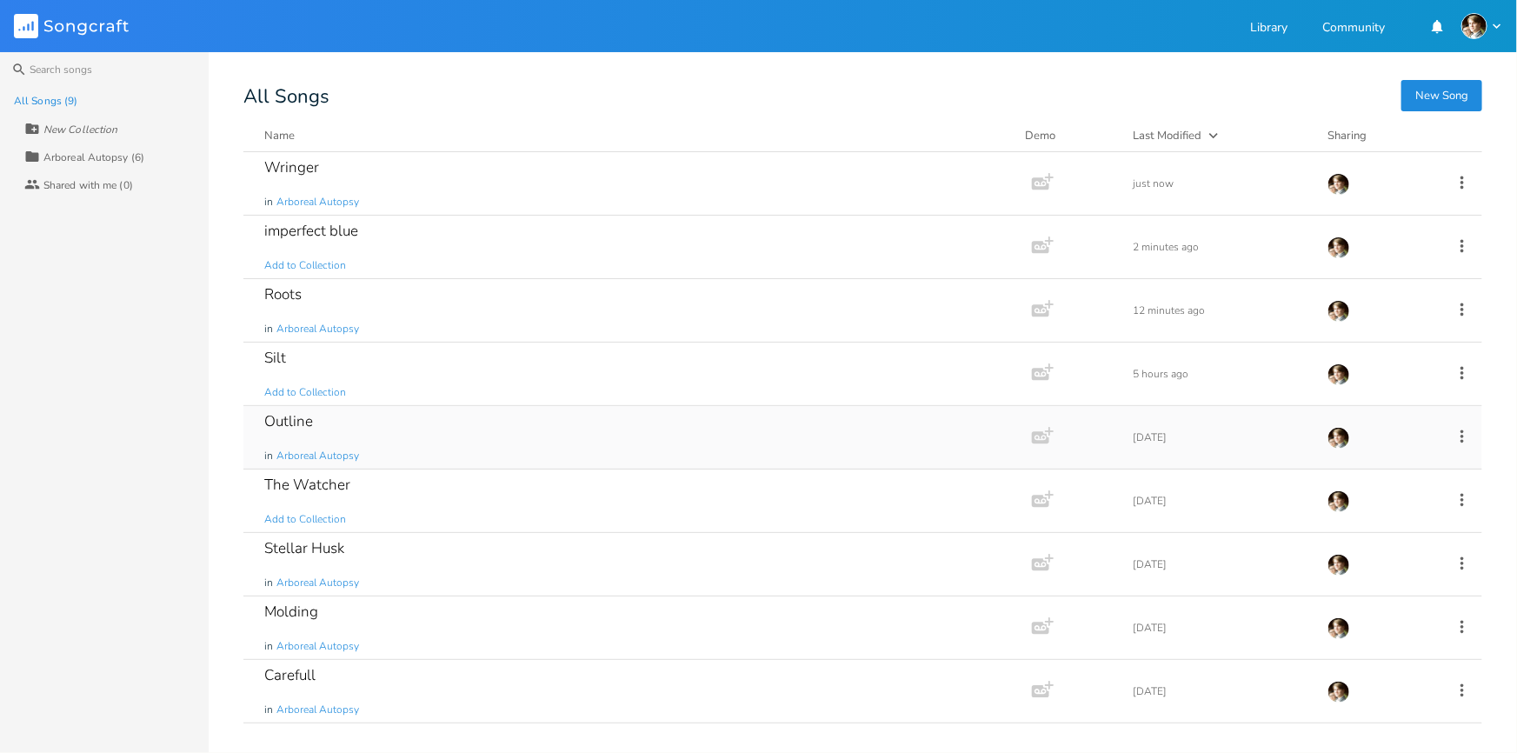
click at [460, 435] on div "Outline in Arboreal Autopsy" at bounding box center [634, 437] width 740 height 63
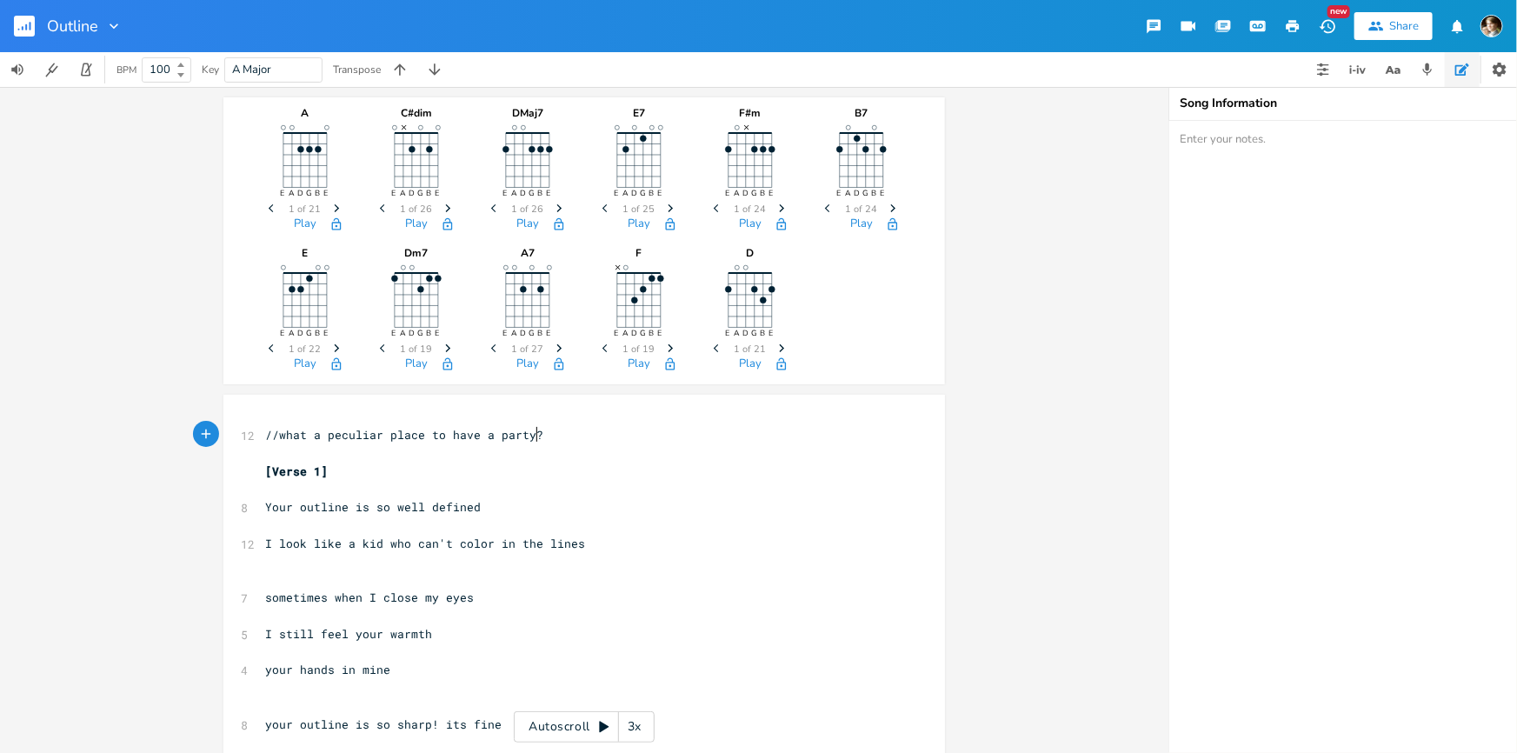
scroll to position [1, 0]
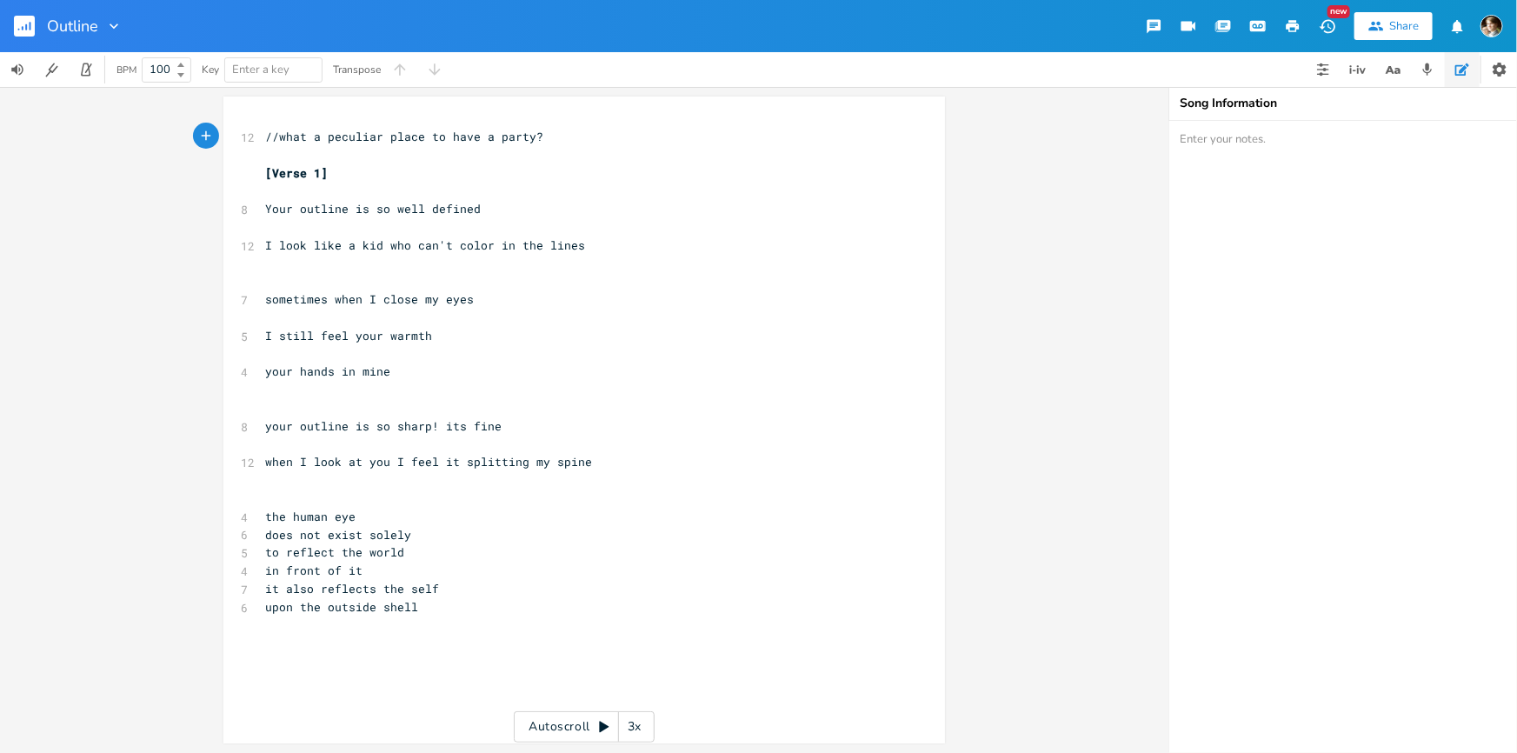
click at [472, 440] on pre "​" at bounding box center [576, 444] width 628 height 18
click at [582, 453] on pre "when I look at you I feel it splitting my spine" at bounding box center [576, 462] width 628 height 18
click at [517, 417] on pre "your outline is so sharp! its fine" at bounding box center [576, 426] width 628 height 18
click at [617, 459] on pre "when I look at you I feel it splitting my spine" at bounding box center [576, 462] width 628 height 18
click at [517, 418] on pre "your outline is so sharp! its fine" at bounding box center [576, 426] width 628 height 18
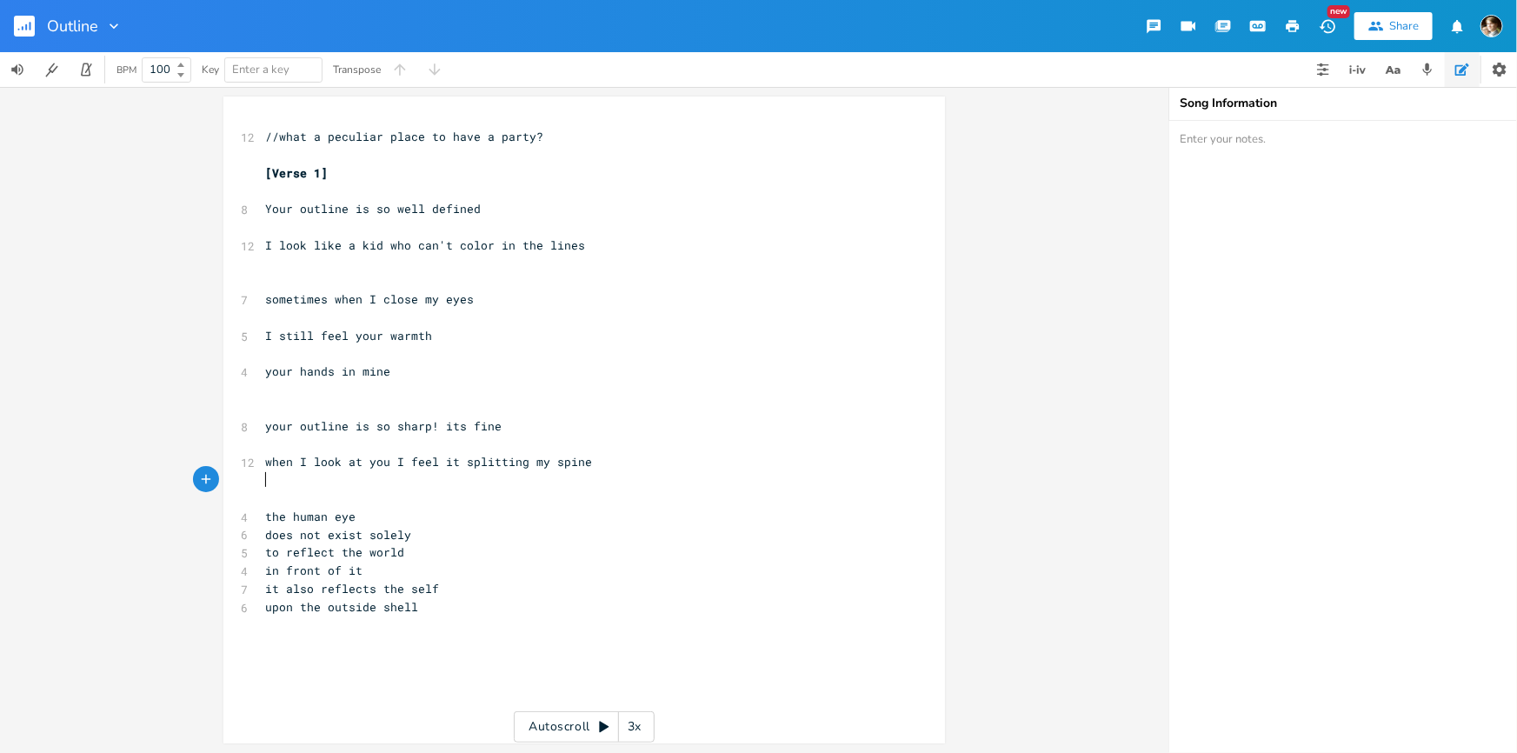
click at [643, 472] on pre "​" at bounding box center [576, 480] width 628 height 18
click at [431, 519] on pre "the human eye" at bounding box center [576, 517] width 628 height 18
click at [466, 575] on pre "in front of it" at bounding box center [576, 571] width 628 height 18
click at [462, 595] on pre "it also reflects the self" at bounding box center [576, 589] width 628 height 18
click at [451, 617] on div "xxxxxxxxxx 12 //what a peculiar place to have a party? ​ [Verse 1] ​ 8 Your out…" at bounding box center [576, 371] width 628 height 495
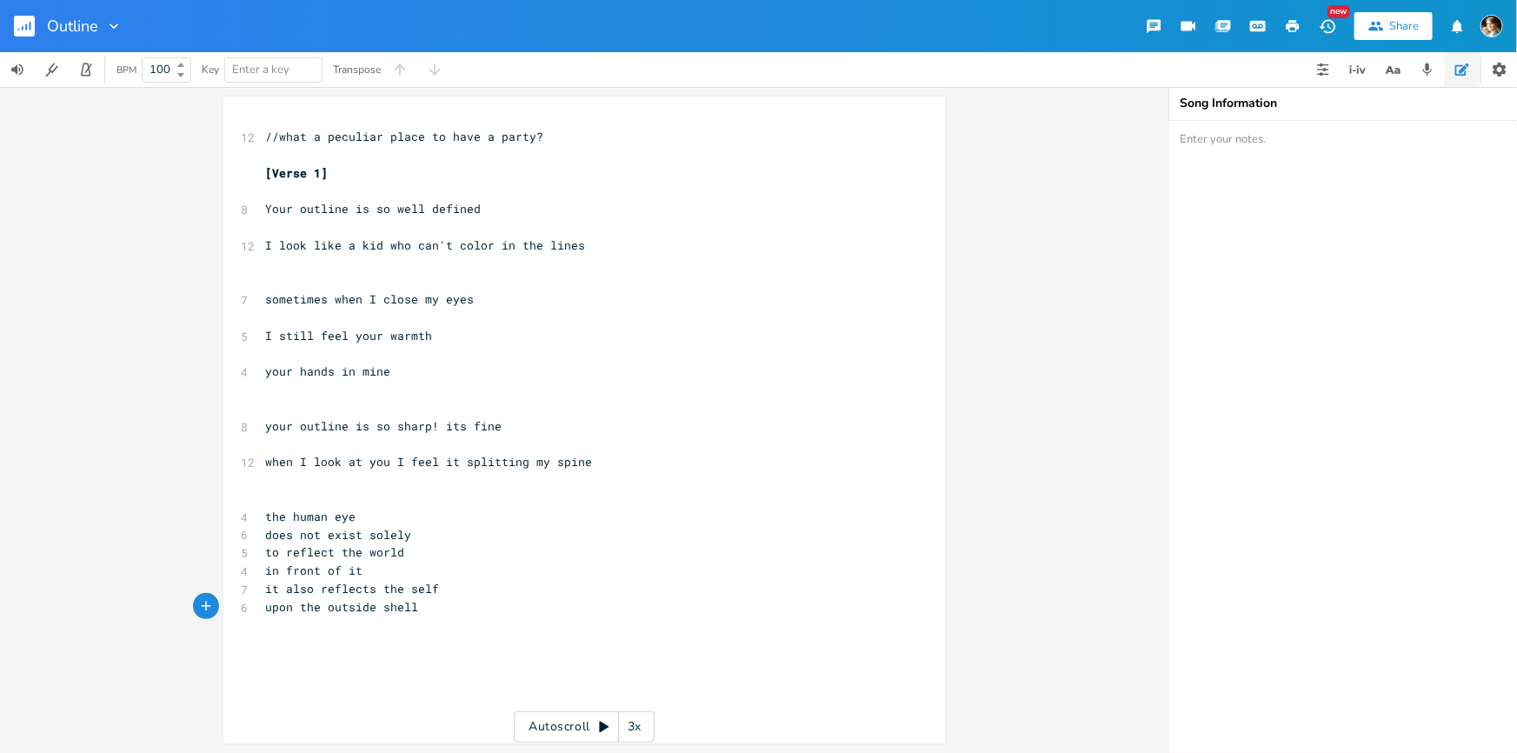
click at [25, 31] on rect "button" at bounding box center [24, 26] width 21 height 21
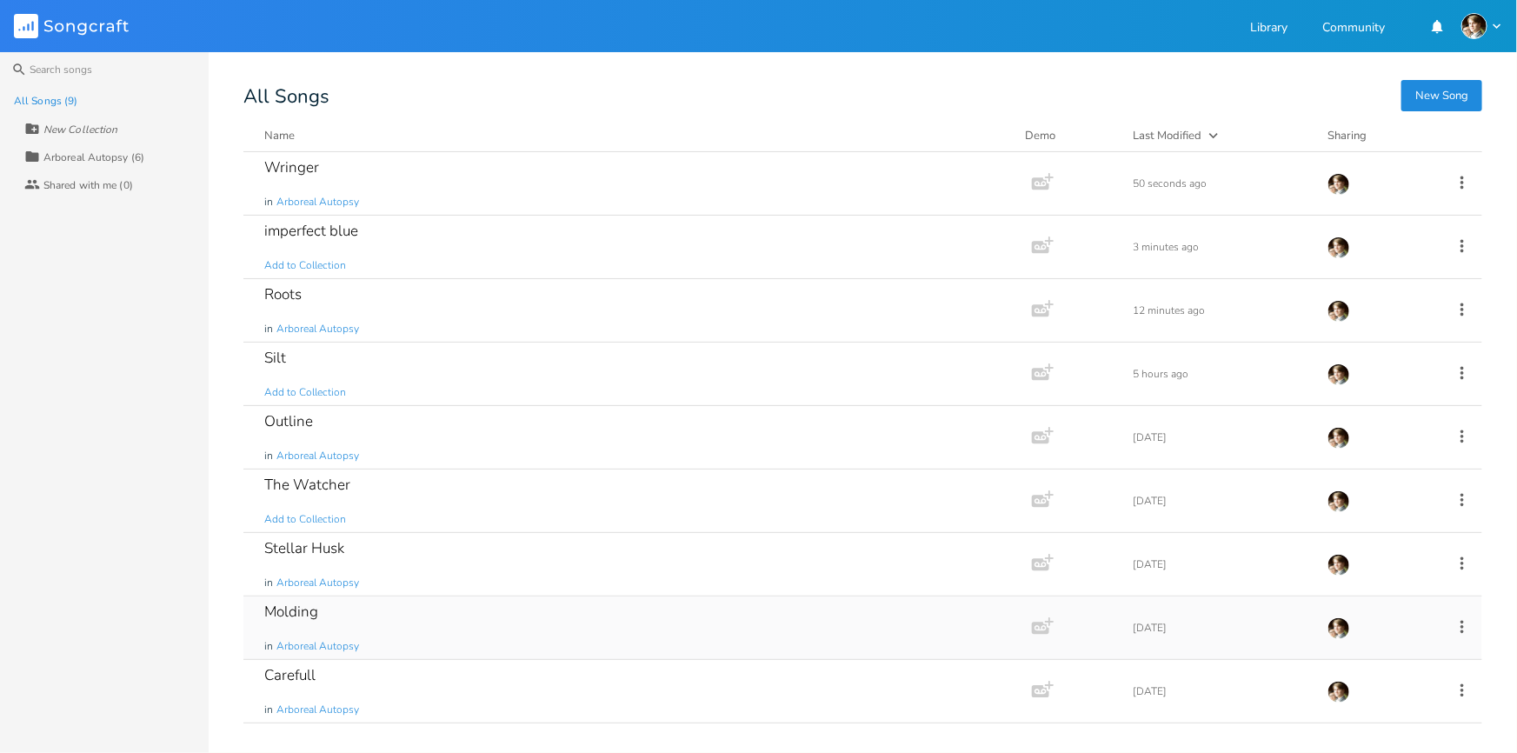
click at [416, 617] on div "Molding in Arboreal Autopsy" at bounding box center [634, 627] width 740 height 63
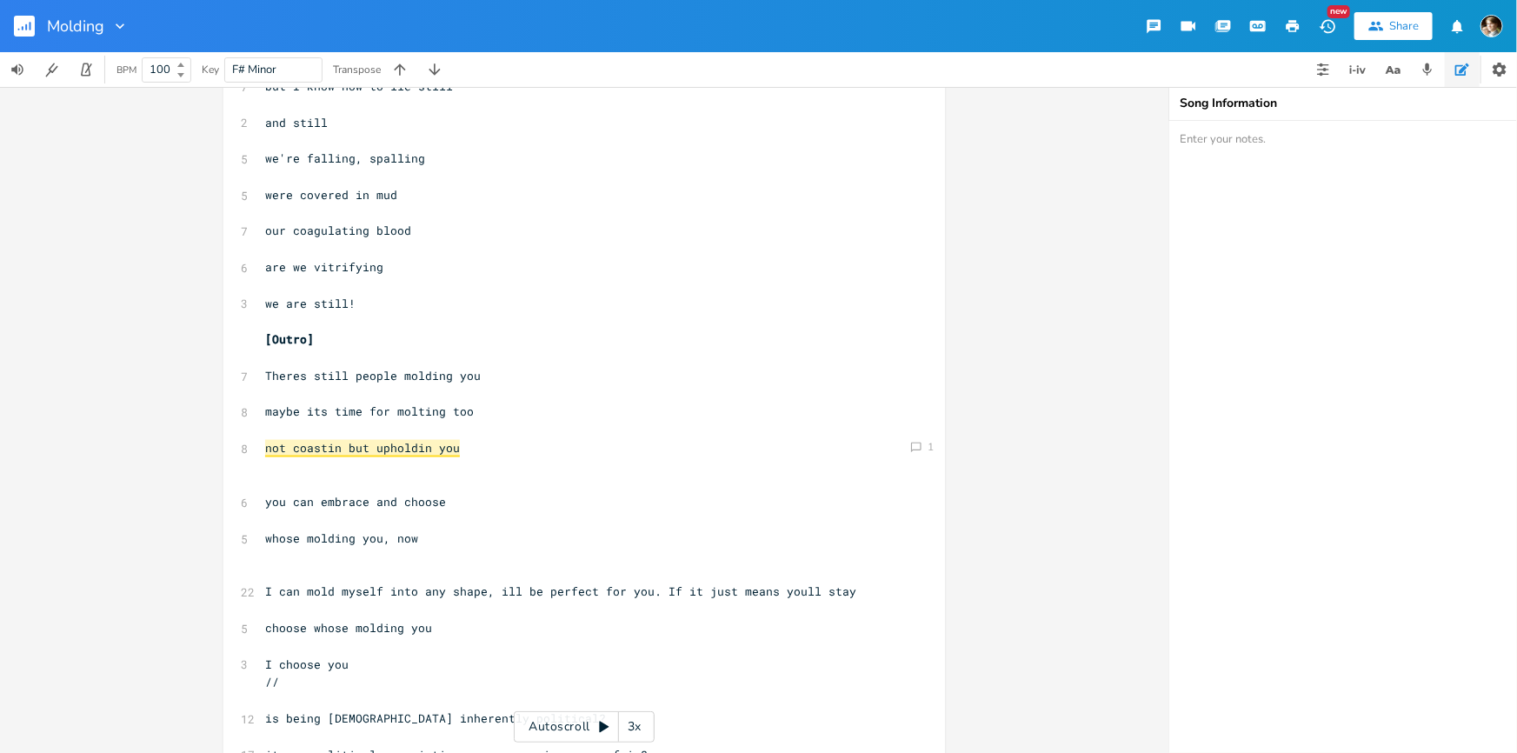
scroll to position [1231, 0]
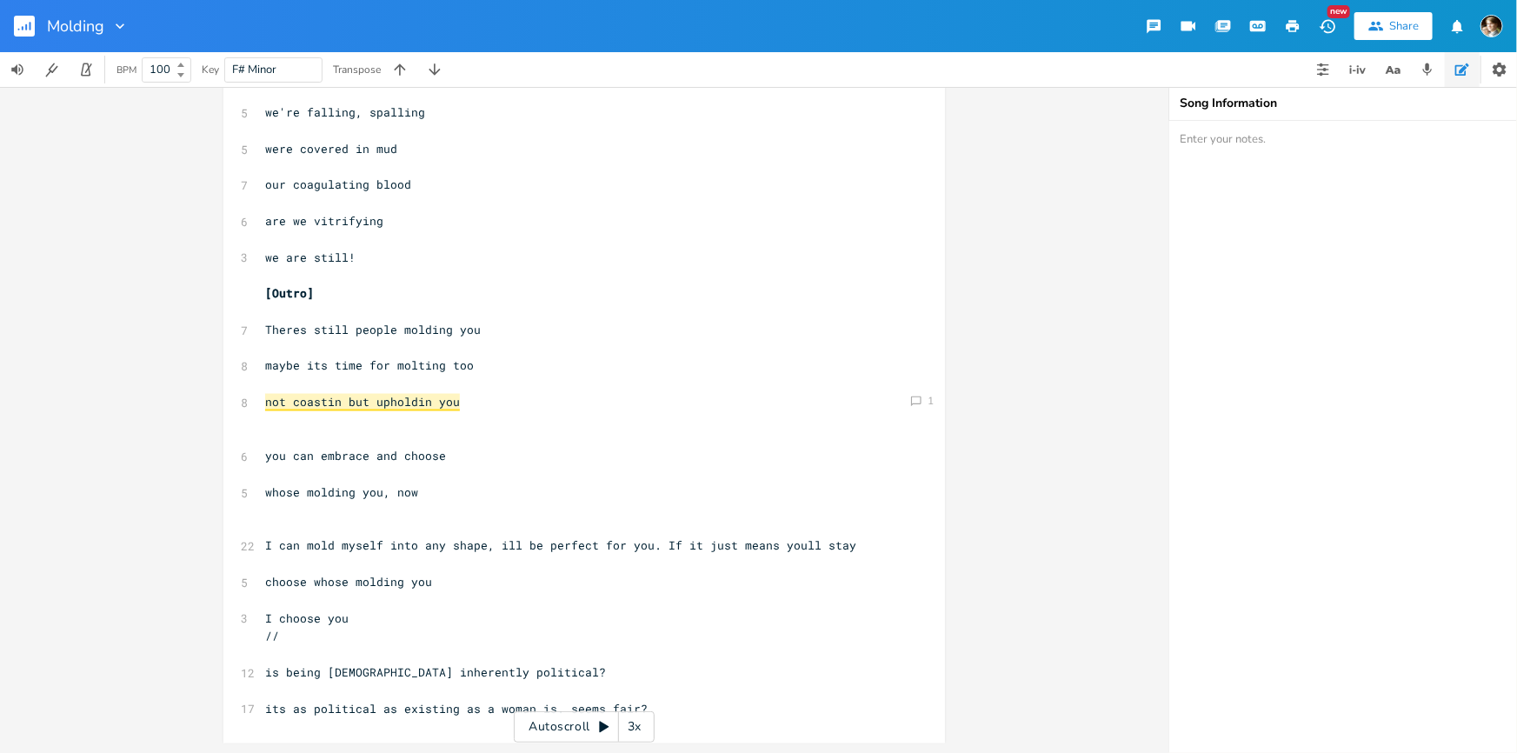
click at [19, 22] on rect "button" at bounding box center [24, 26] width 21 height 21
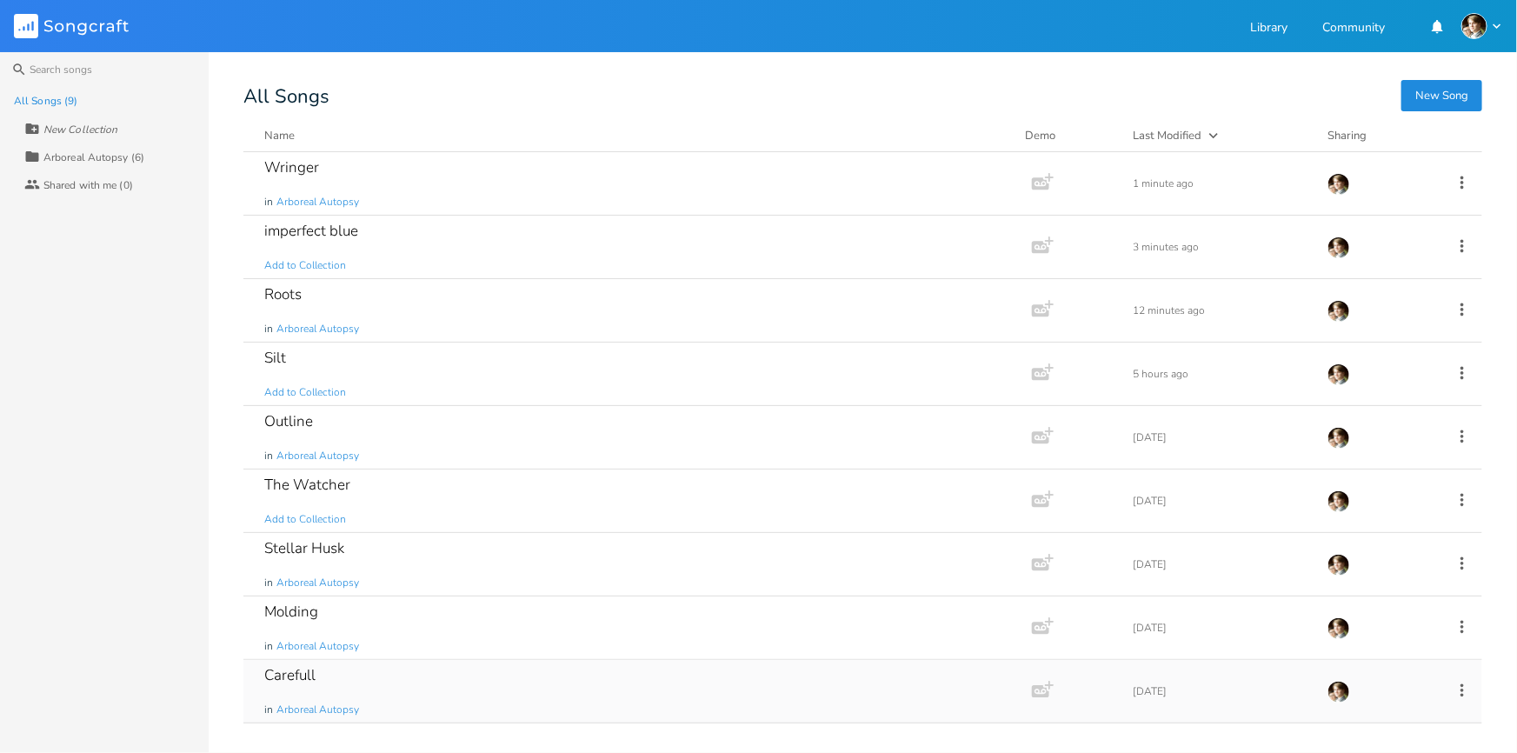
click at [408, 689] on div "Carefull in Arboreal Autopsy" at bounding box center [634, 691] width 740 height 63
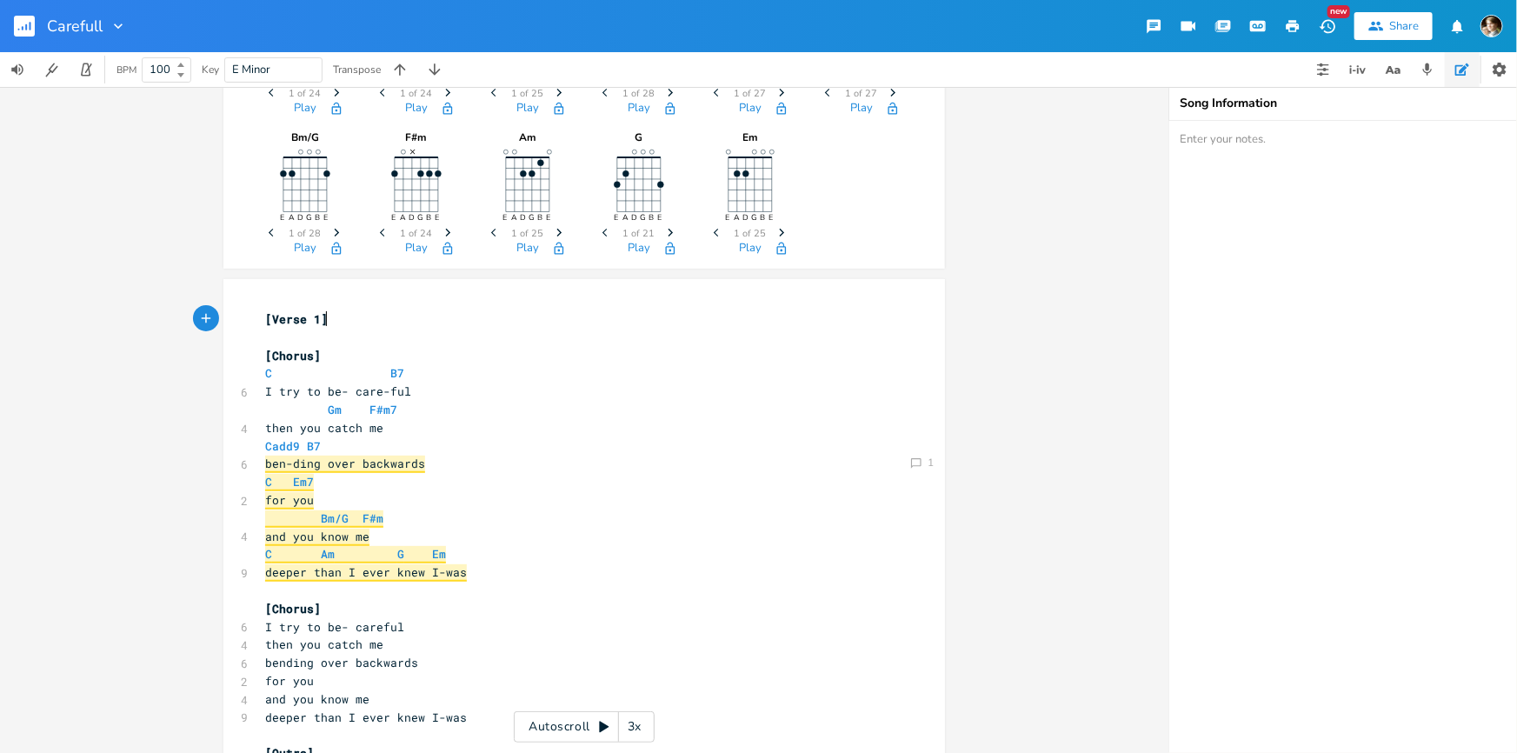
scroll to position [236, 0]
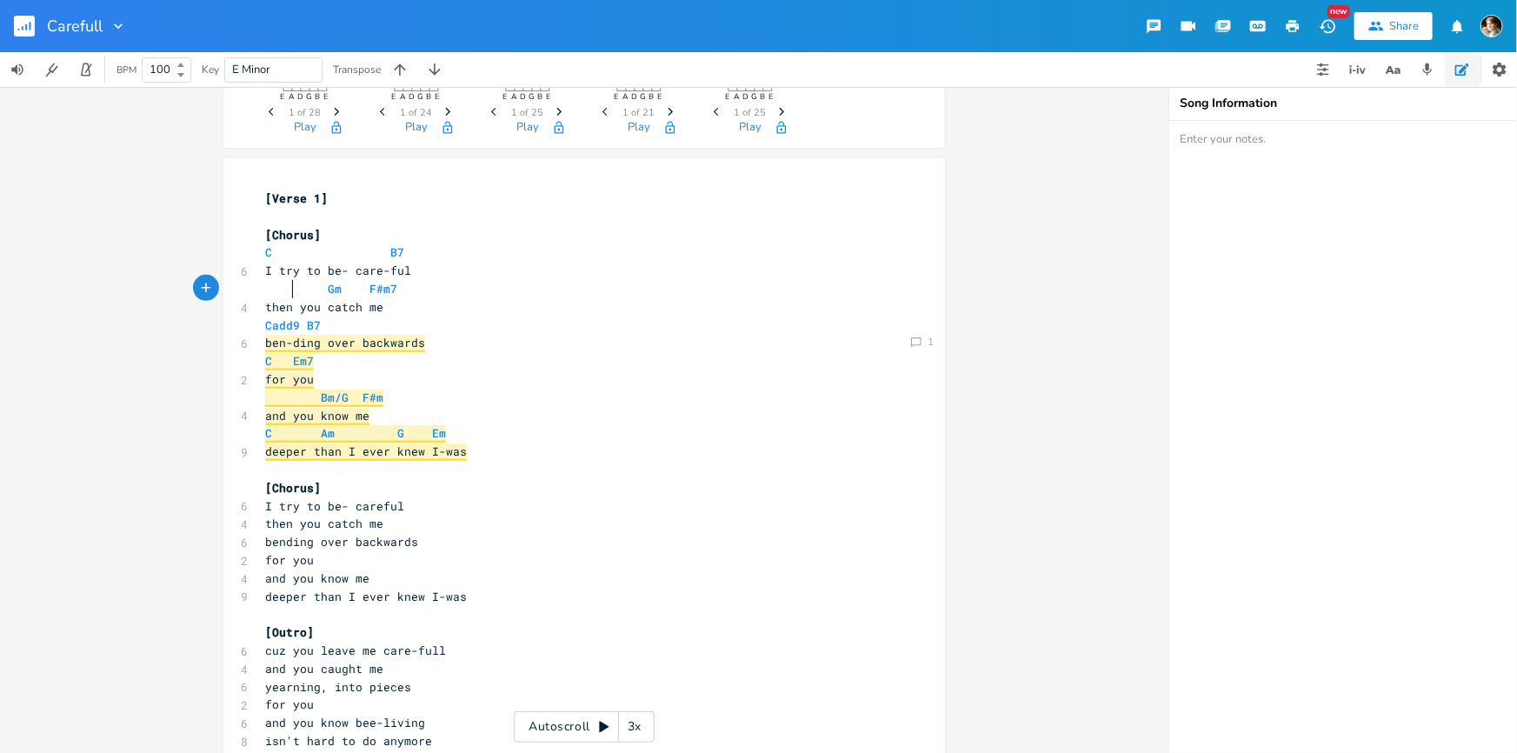
click at [287, 292] on span "Gm F#m7" at bounding box center [331, 289] width 132 height 16
click at [353, 289] on span "Gm F#m7" at bounding box center [331, 289] width 132 height 16
click at [396, 306] on pre "then you catch me" at bounding box center [576, 307] width 628 height 18
click at [339, 322] on pre "Cadd9 B7" at bounding box center [576, 325] width 628 height 18
click at [418, 340] on pre "ben-ding over backwards" at bounding box center [576, 343] width 628 height 18
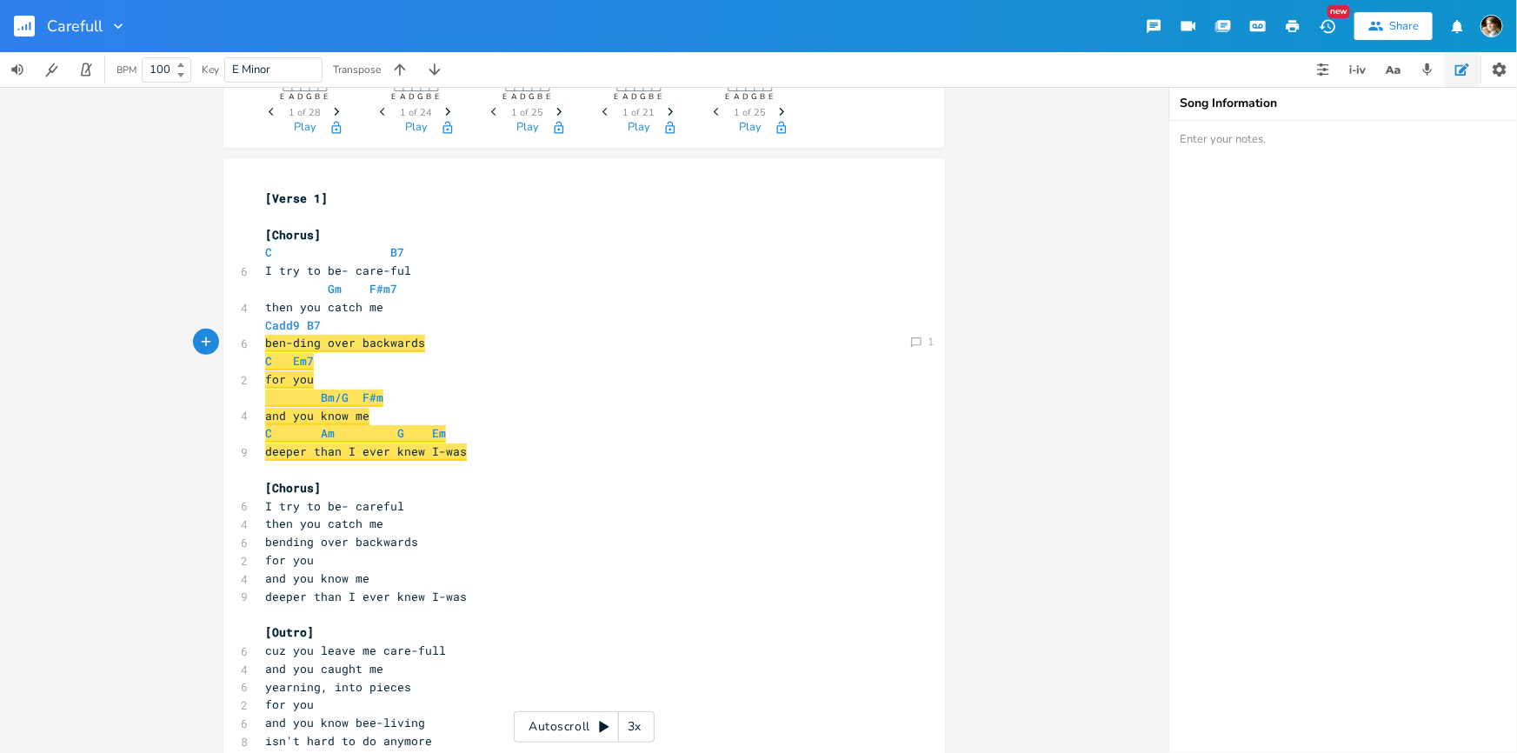
click at [313, 362] on pre "C Em7" at bounding box center [576, 361] width 628 height 18
click at [327, 370] on pre "for you" at bounding box center [576, 379] width 628 height 18
click at [322, 356] on pre "C Em7" at bounding box center [576, 361] width 628 height 18
click at [322, 376] on pre "for you" at bounding box center [576, 379] width 628 height 18
click at [382, 409] on pre "and you know me" at bounding box center [576, 416] width 628 height 18
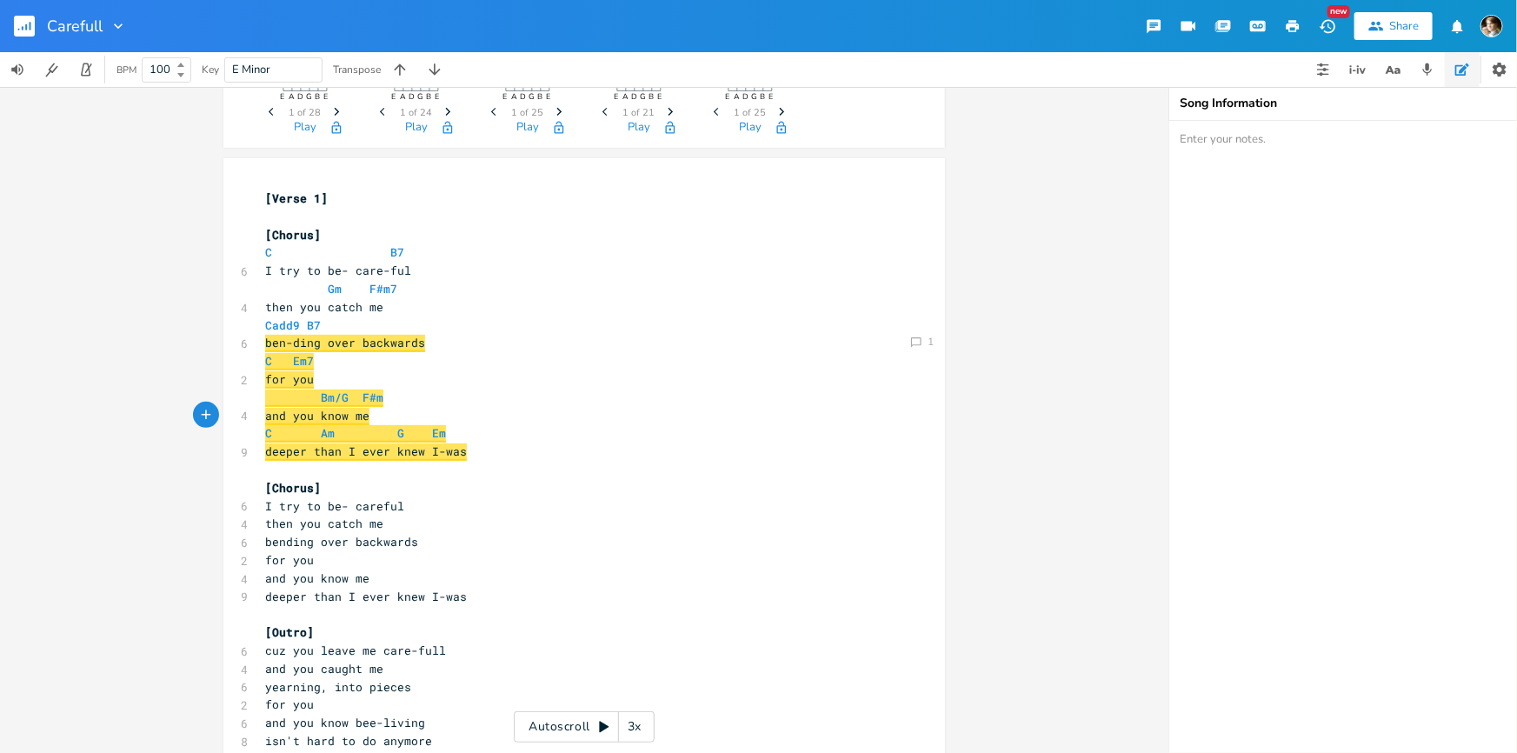
click at [452, 436] on pre "C Am G Em" at bounding box center [576, 433] width 628 height 18
click at [480, 455] on pre "deeper than I ever knew I-was" at bounding box center [576, 451] width 628 height 18
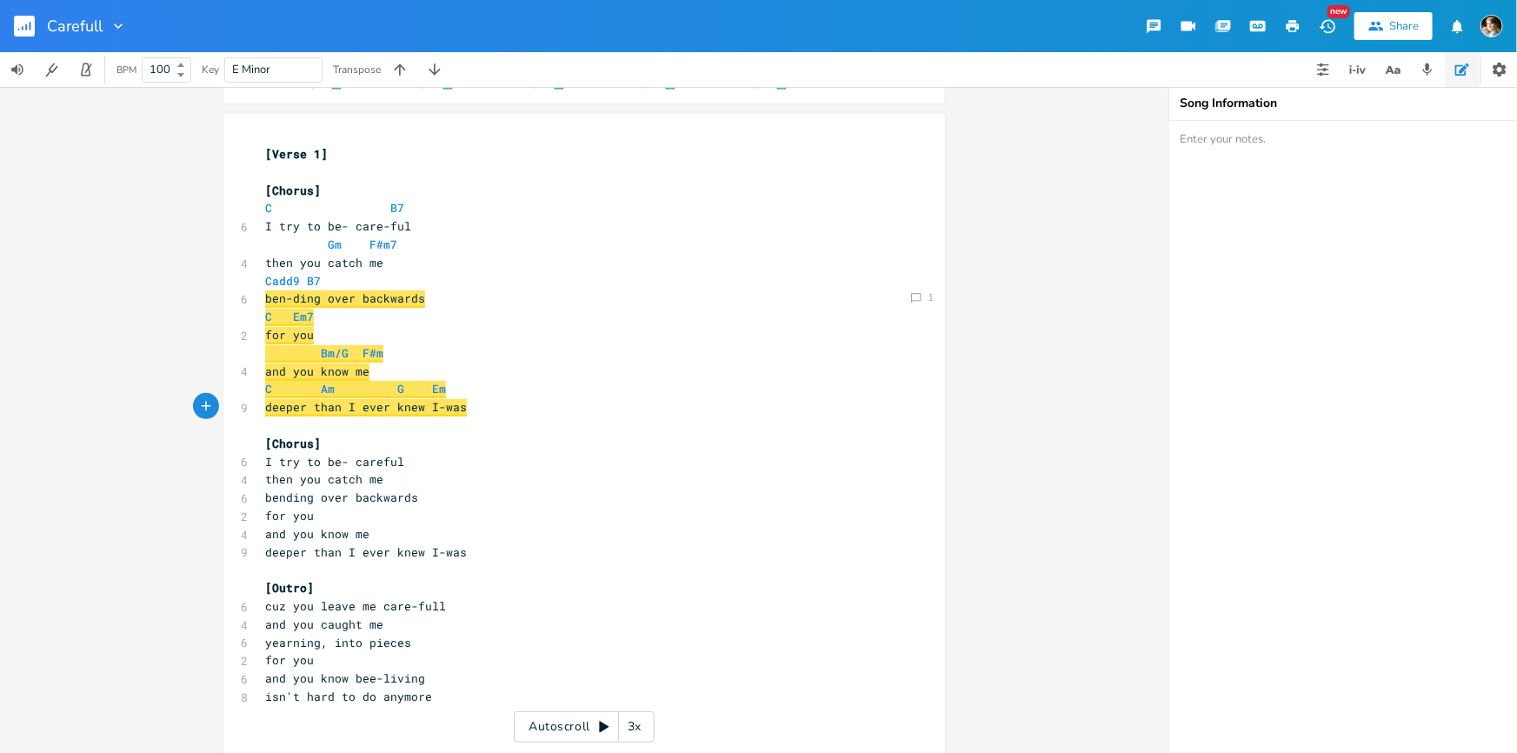
scroll to position [304, 0]
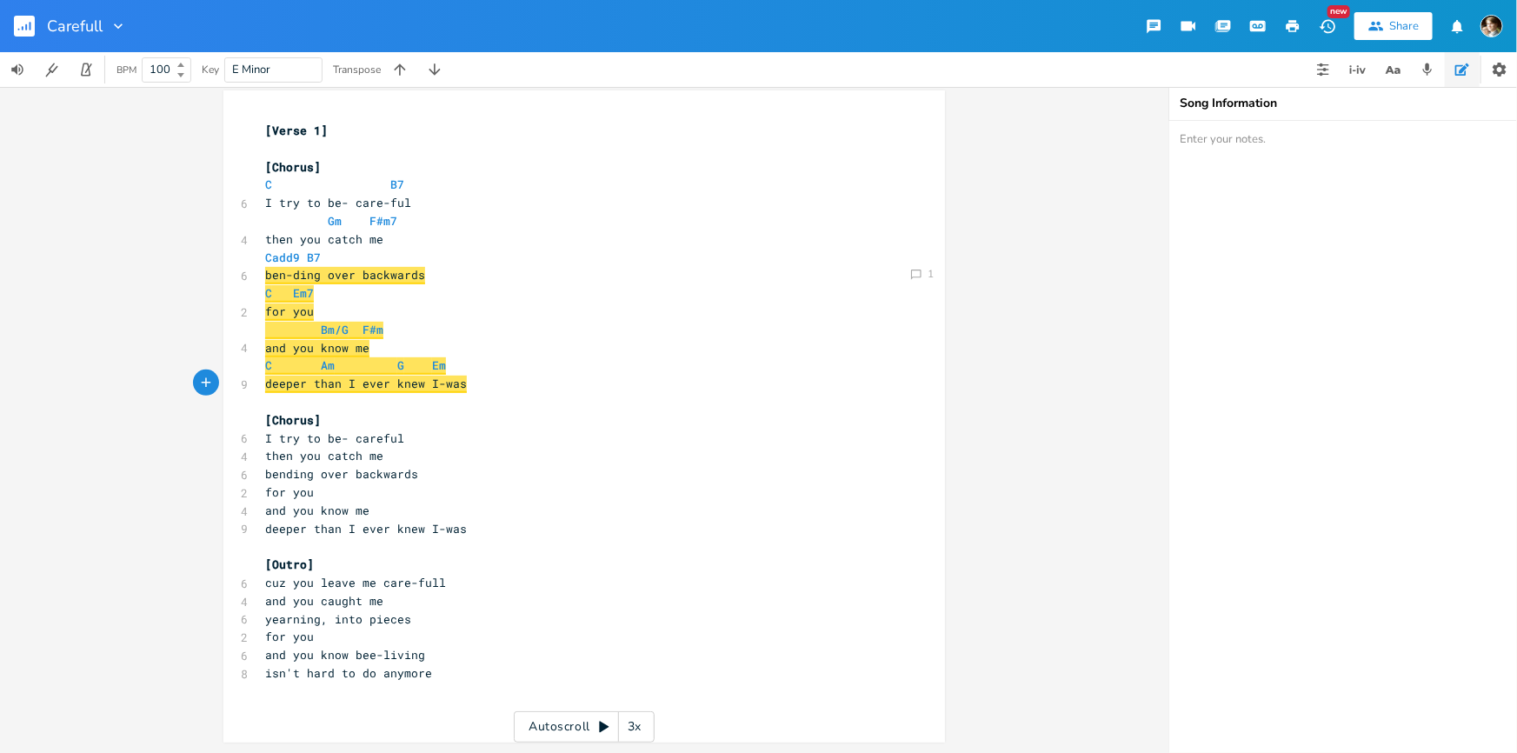
click at [413, 339] on pre "and you know me" at bounding box center [576, 348] width 628 height 18
click at [457, 447] on pre "then you catch me" at bounding box center [576, 456] width 628 height 18
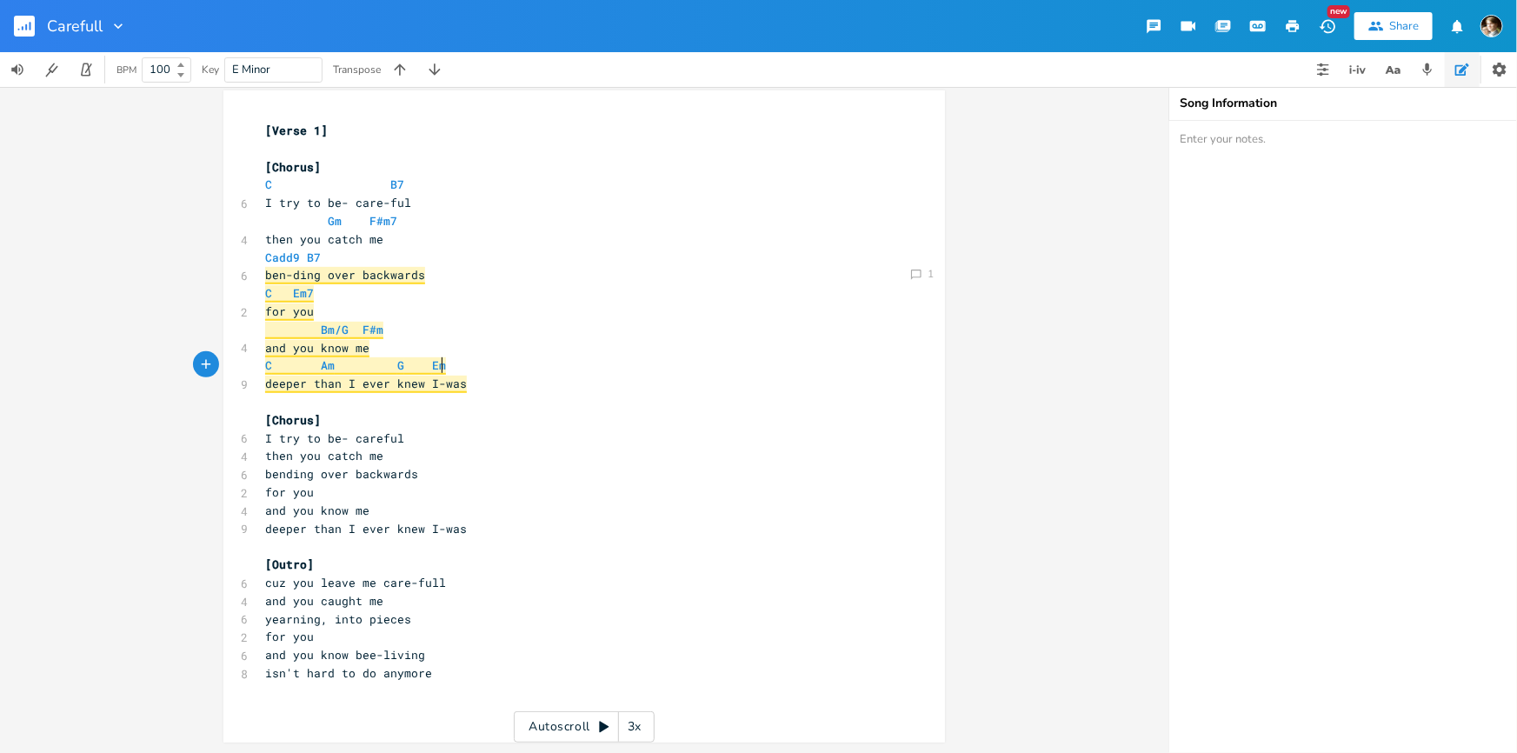
click at [491, 366] on pre "C Am G Em" at bounding box center [576, 365] width 628 height 18
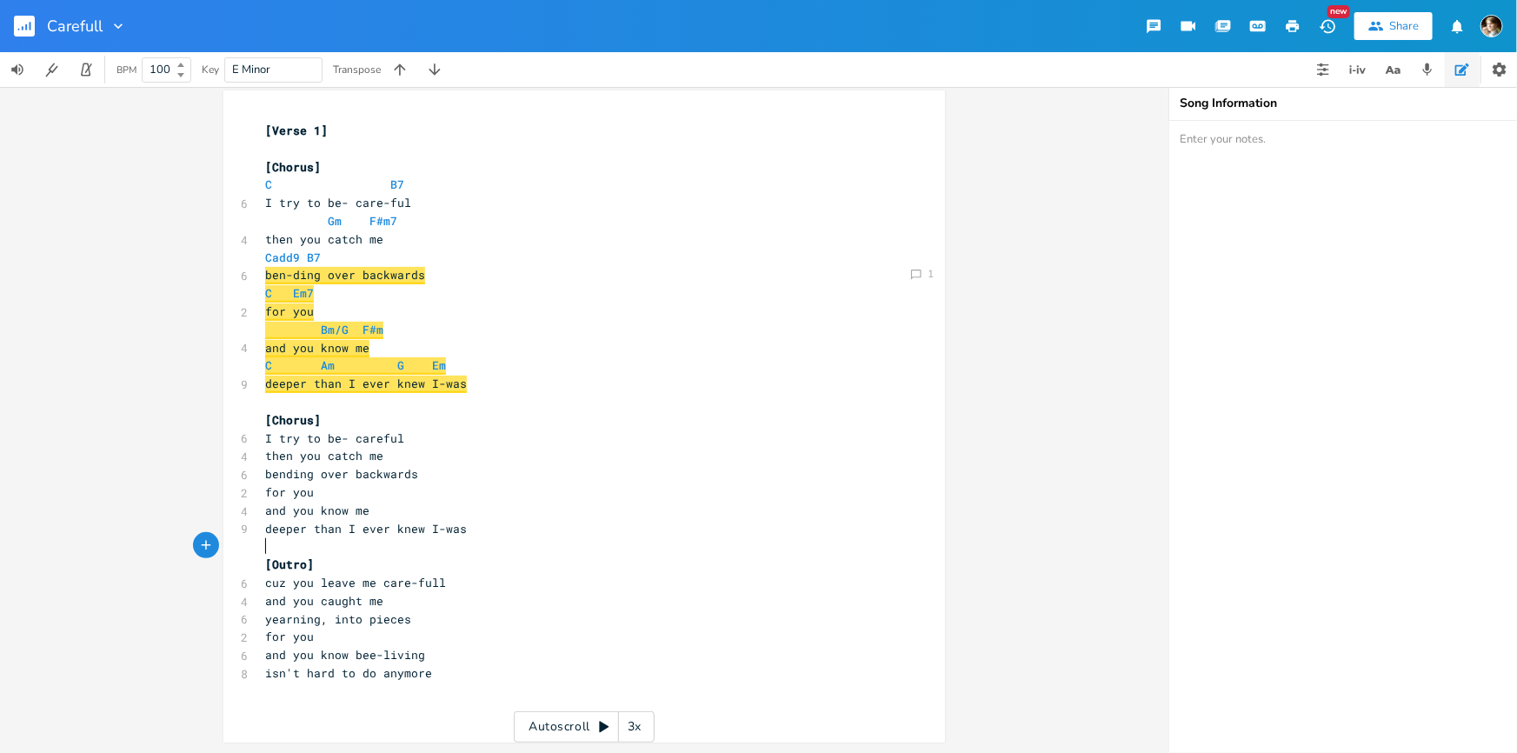
click at [486, 552] on pre "​" at bounding box center [576, 546] width 628 height 18
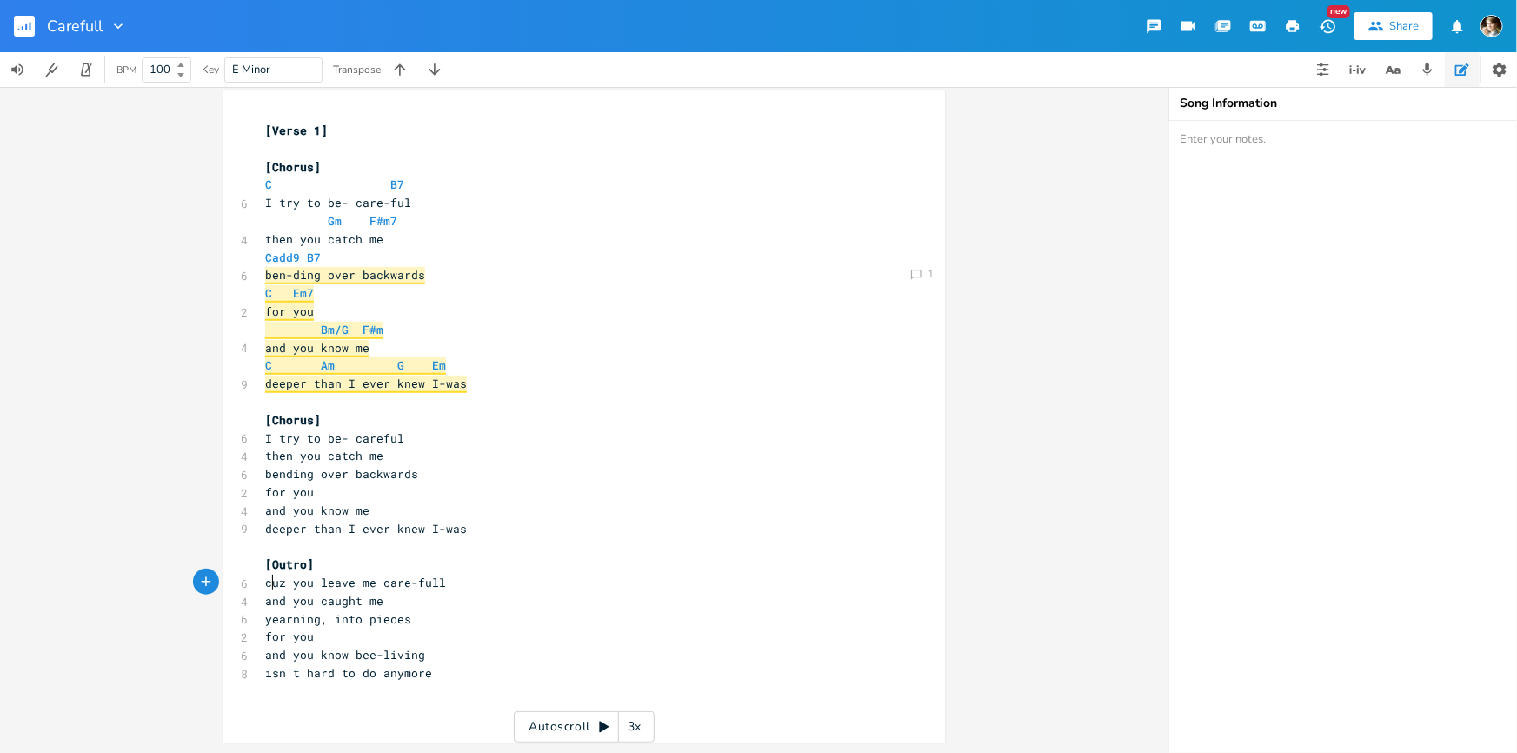
click at [269, 582] on span "cuz you leave me care-full" at bounding box center [355, 583] width 181 height 16
type textarea "cuz"
click at [269, 582] on span "cuz you leave me care-full" at bounding box center [355, 583] width 181 height 16
click at [267, 580] on span "cuz you leave me care-full" at bounding box center [355, 583] width 181 height 16
type textarea "cuz"
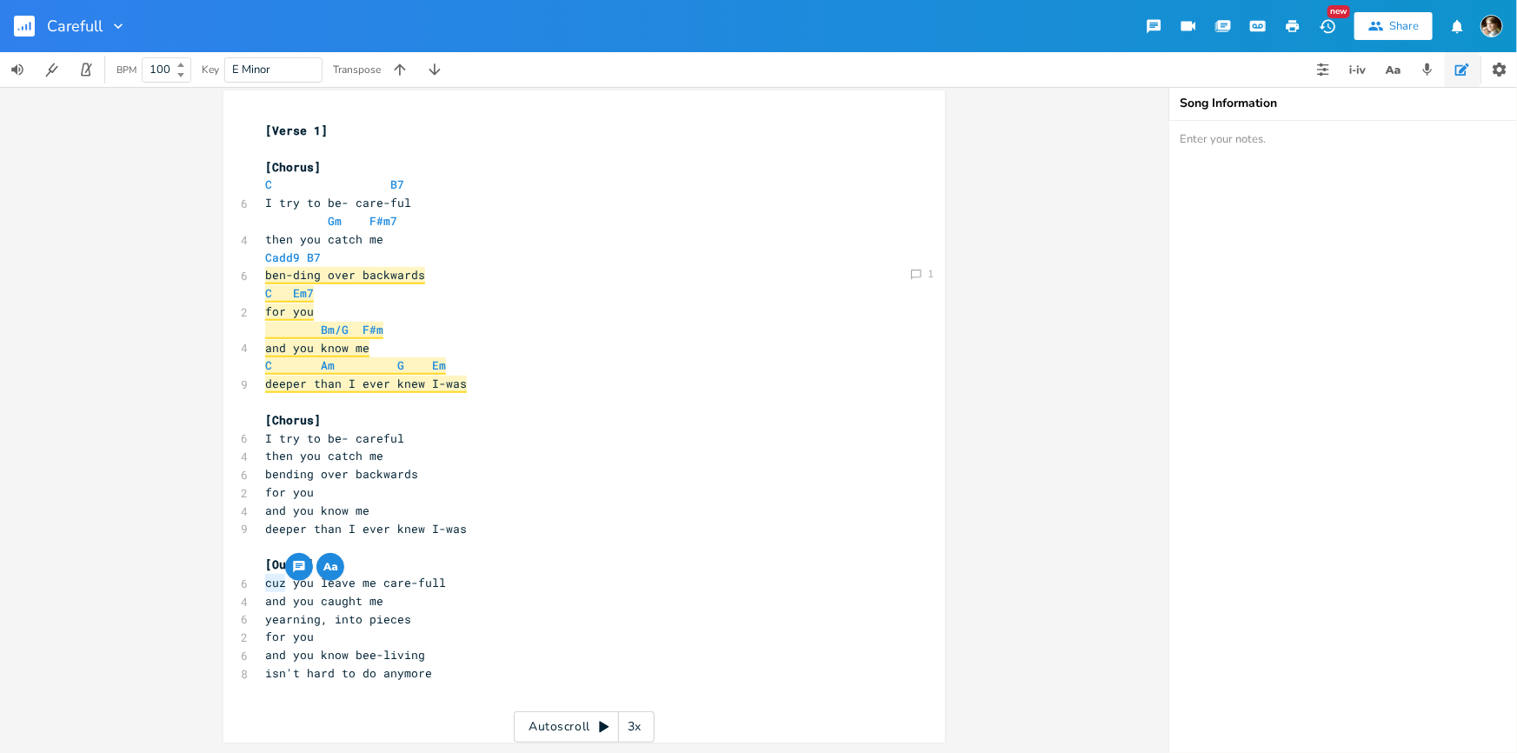
click at [267, 580] on span "cuz you leave me care-full" at bounding box center [355, 583] width 181 height 16
click at [277, 584] on span "cuz you leave me care-full" at bounding box center [355, 583] width 181 height 16
click at [265, 582] on span "cuz you leave me care-full" at bounding box center [355, 583] width 181 height 16
type textarea "'cause"
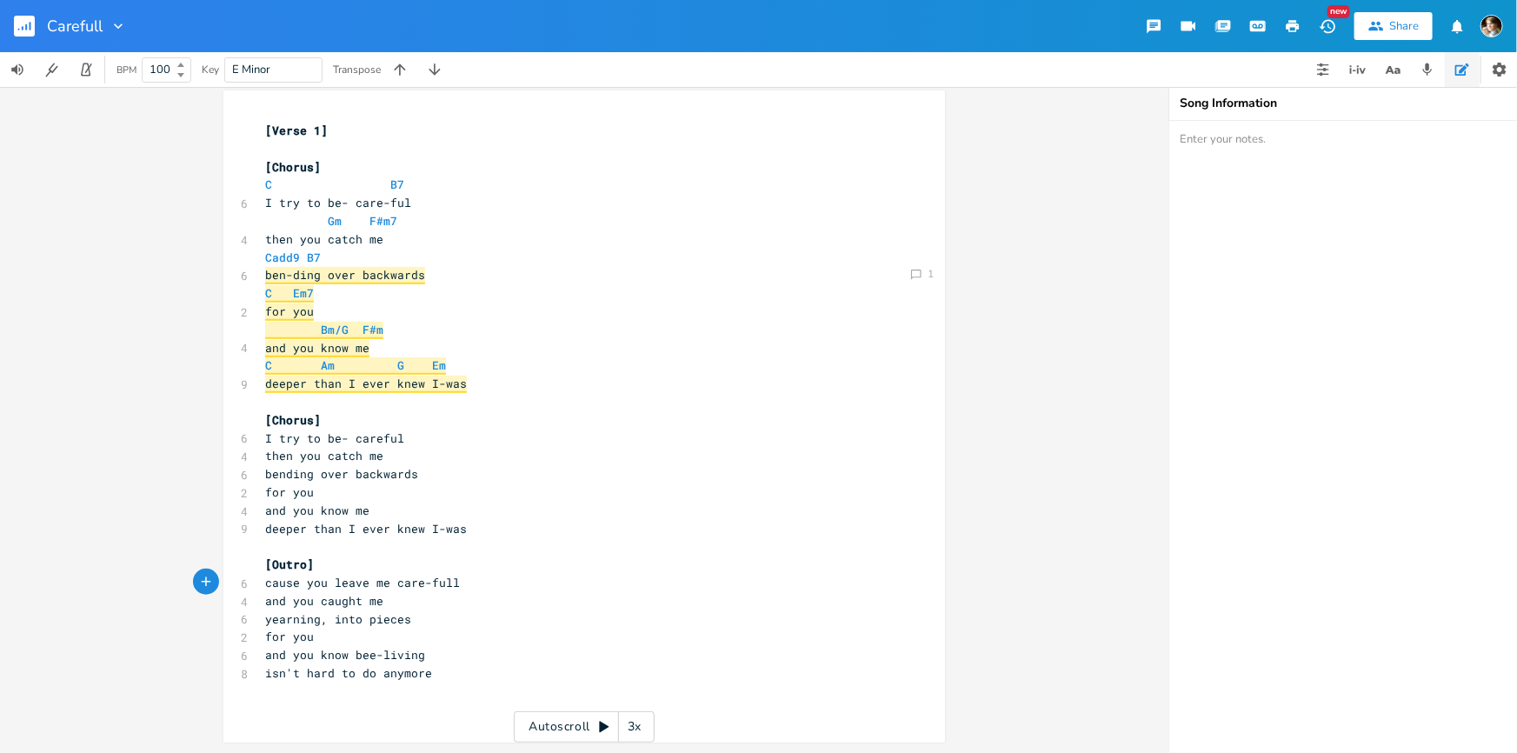
type textarea "'"
click at [432, 581] on span "'cause you leave me care-full" at bounding box center [366, 583] width 202 height 16
type textarea "-"
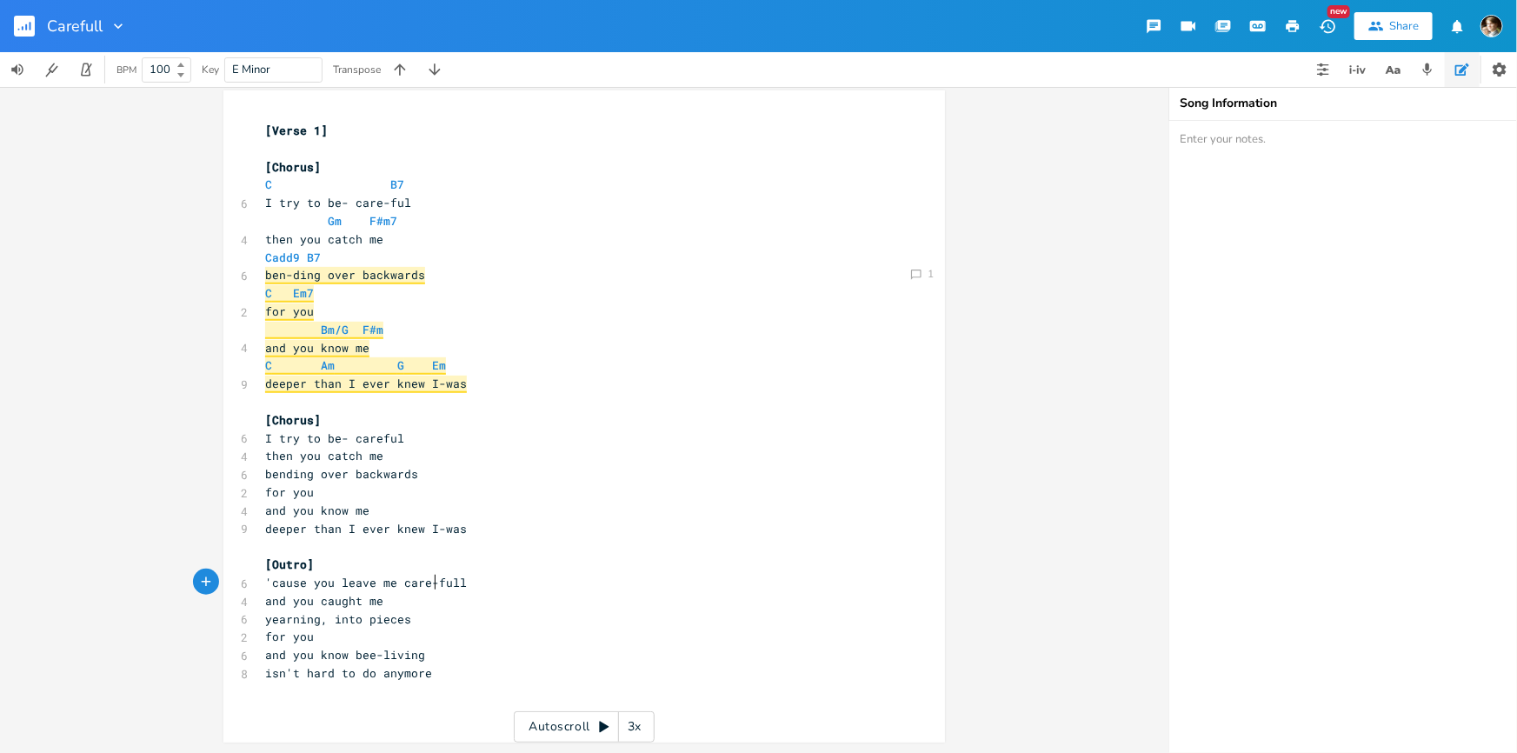
click at [391, 583] on span "'cause you leave me care-full" at bounding box center [366, 583] width 202 height 16
type textarea "-"
click at [268, 575] on span "'cause you leave me- care-full" at bounding box center [369, 583] width 209 height 16
click at [381, 600] on pre "and you caught me" at bounding box center [576, 601] width 628 height 18
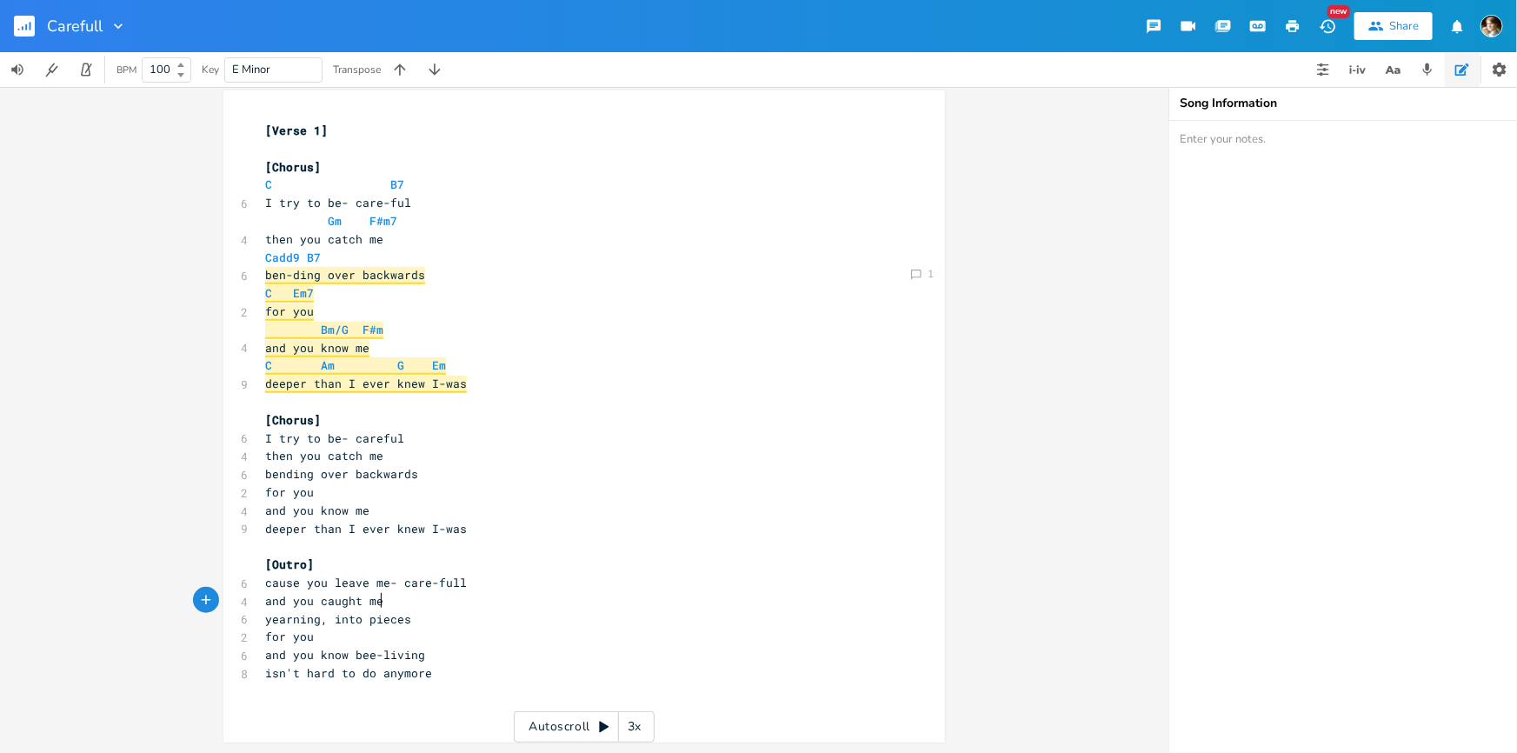
click at [489, 582] on pre "cause you leave me- care-full" at bounding box center [576, 583] width 628 height 18
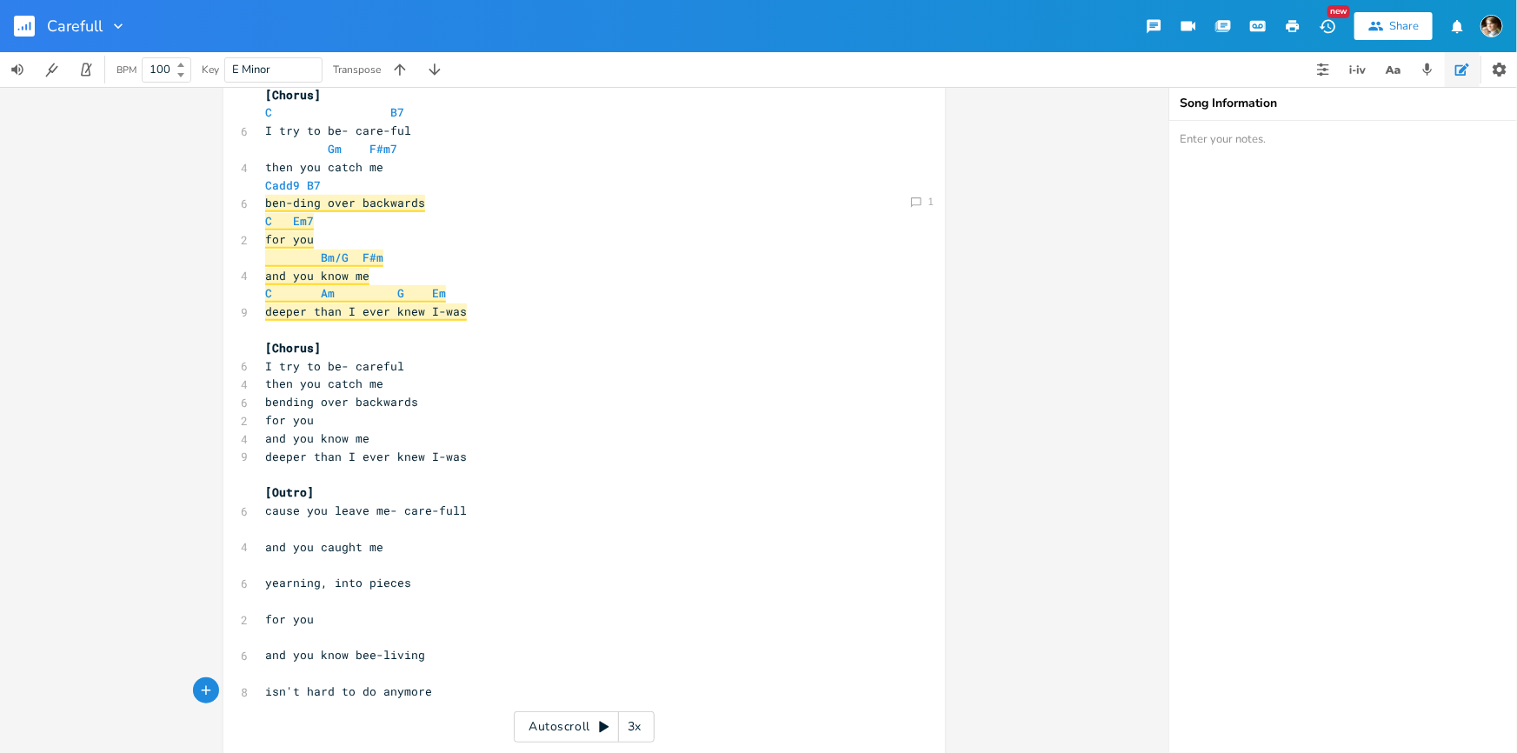
click at [369, 340] on pre "[Chorus]" at bounding box center [576, 348] width 628 height 18
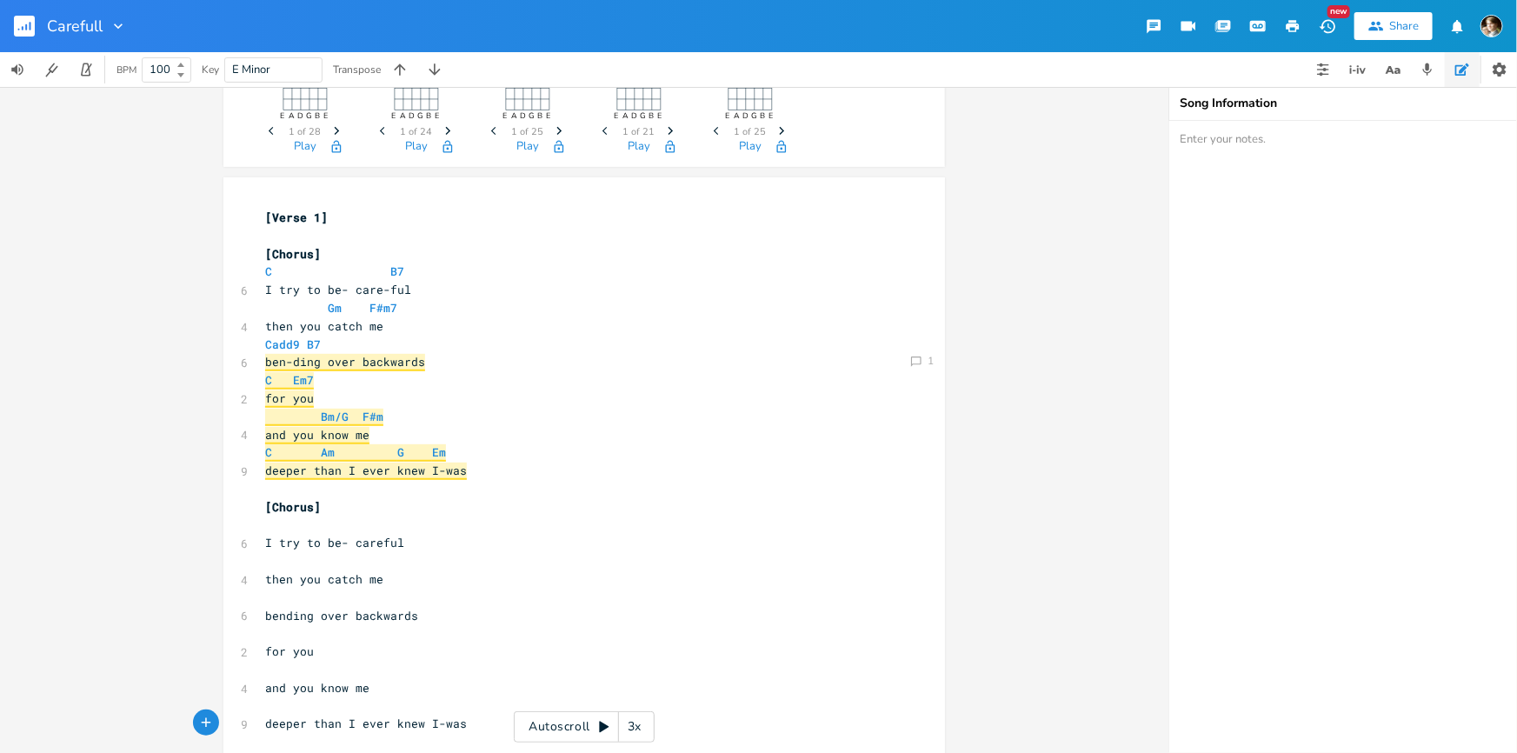
scroll to position [108, 0]
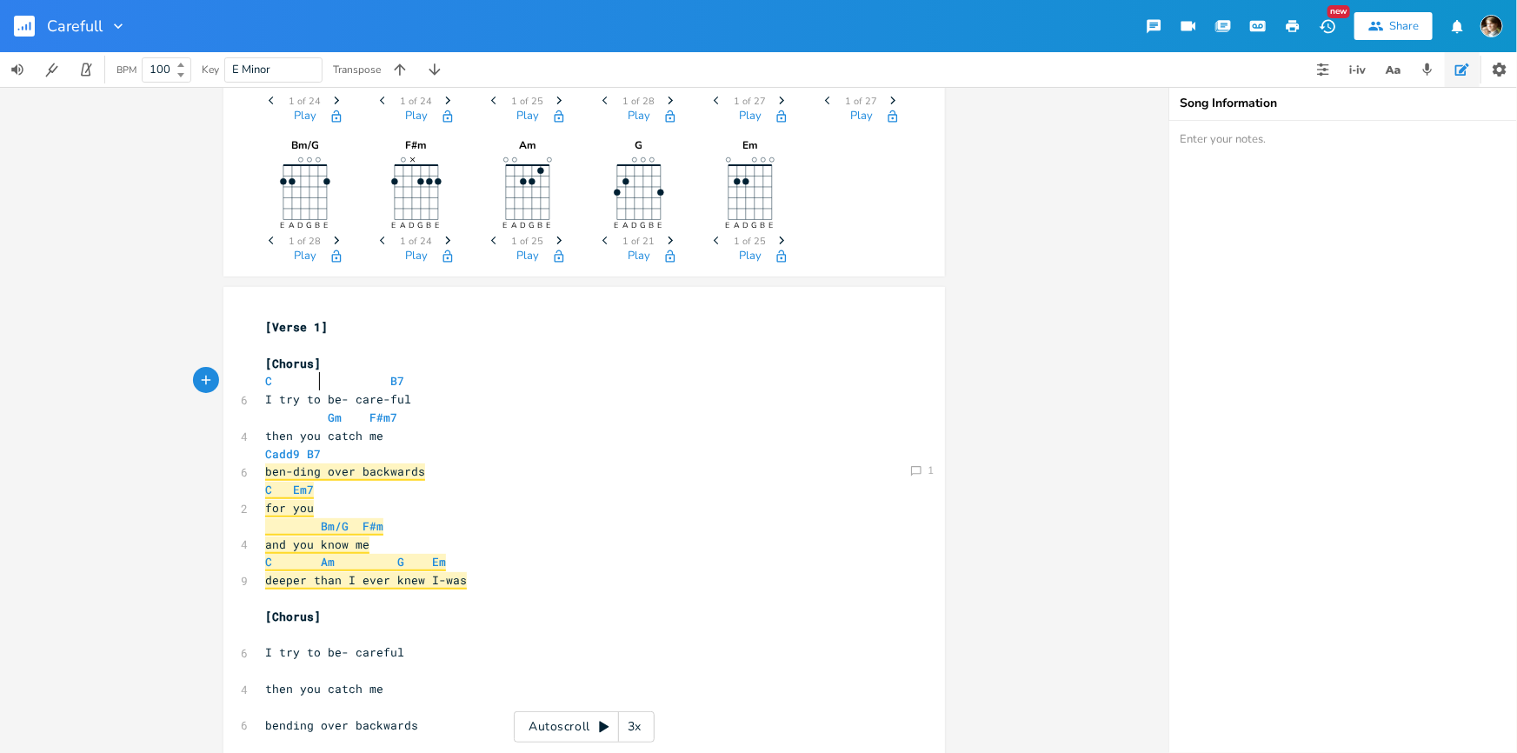
click at [321, 382] on span at bounding box center [335, 381] width 28 height 18
click at [416, 381] on pre "C B7" at bounding box center [576, 381] width 628 height 18
click at [412, 398] on pre "I try to be- care-ful" at bounding box center [576, 399] width 628 height 18
click at [276, 415] on span at bounding box center [279, 418] width 28 height 18
